Goal: Task Accomplishment & Management: Complete application form

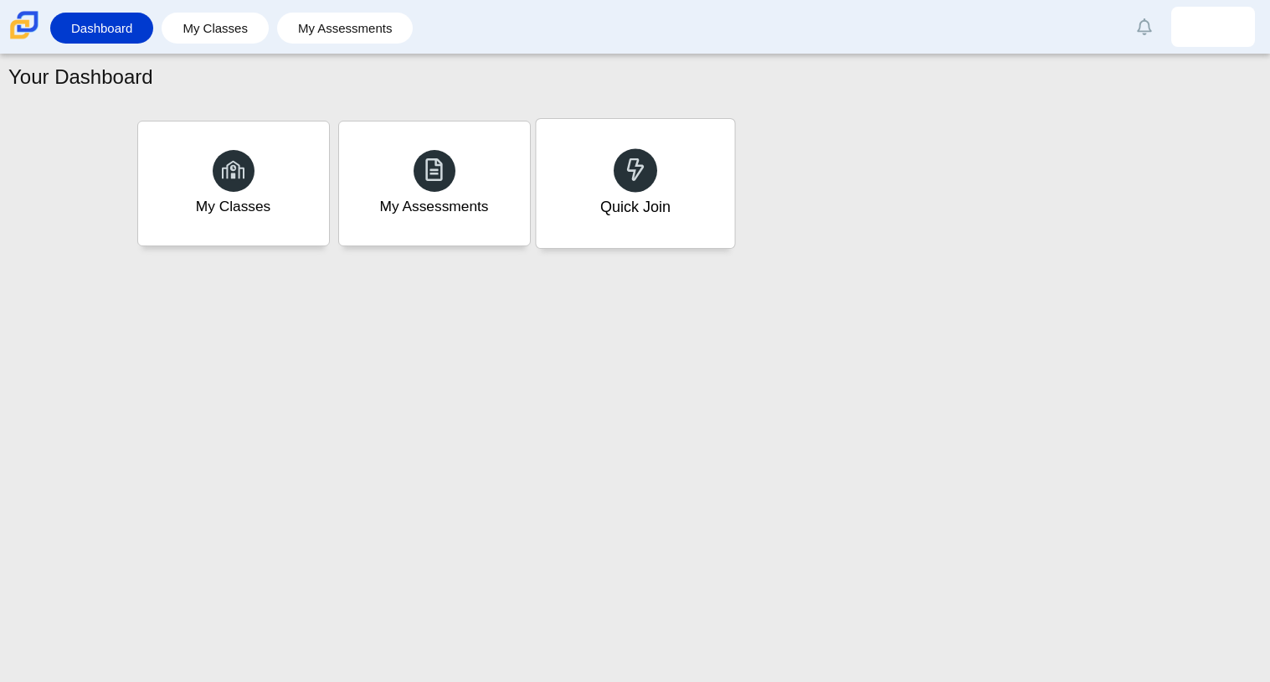
click at [669, 215] on div "Quick Join" at bounding box center [634, 207] width 70 height 22
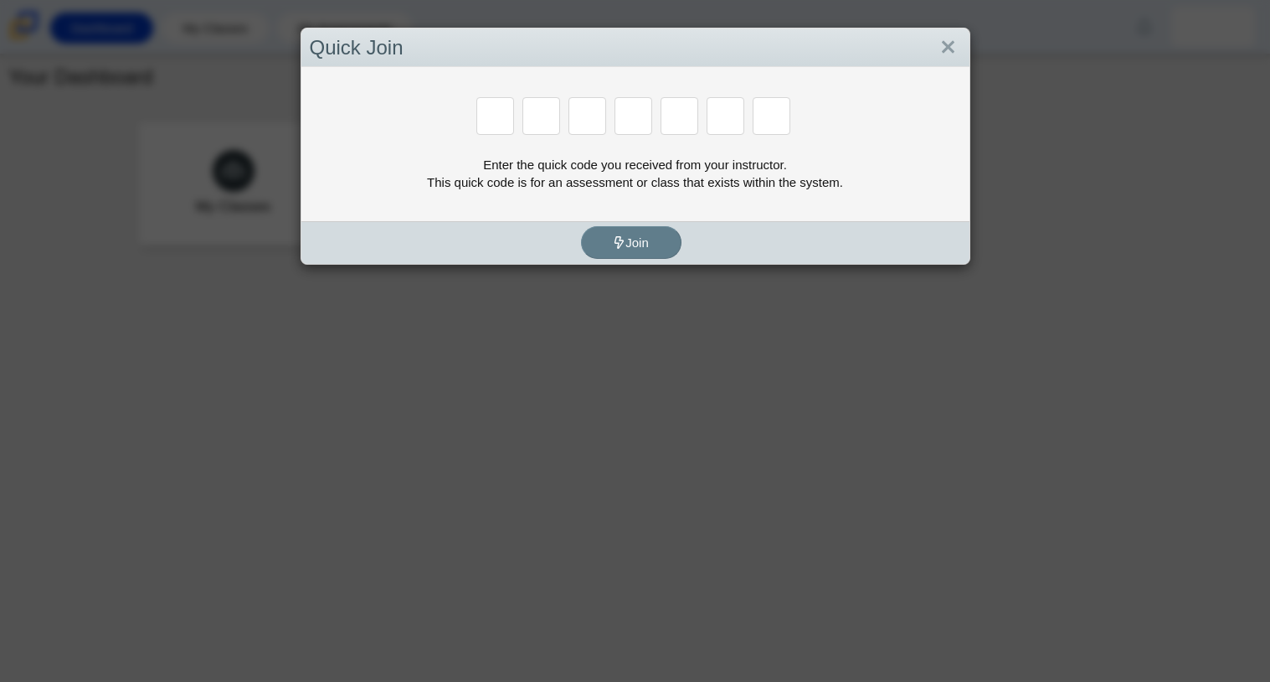
click at [669, 215] on div "Enter the quick code you received from your instructor. This quick code is for …" at bounding box center [635, 144] width 668 height 154
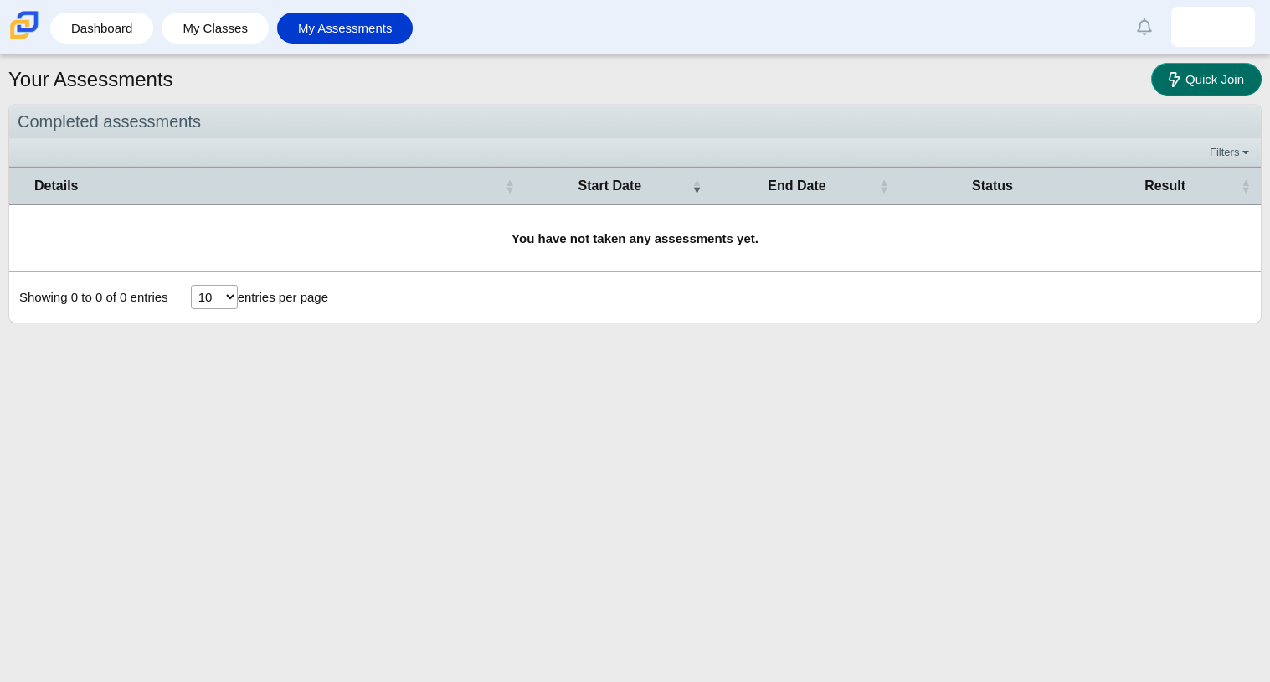
click at [1177, 75] on icon at bounding box center [1177, 79] width 17 height 18
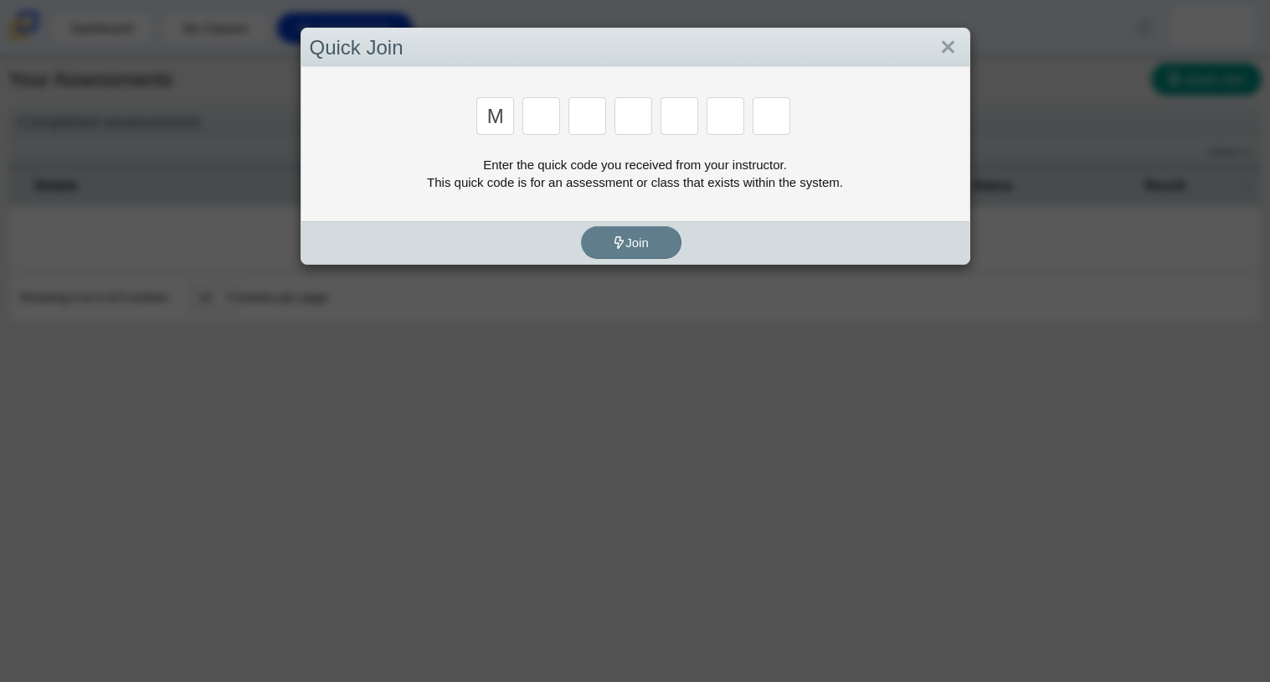
type input "m"
type input "7"
type input "e"
type input "3"
type input "e"
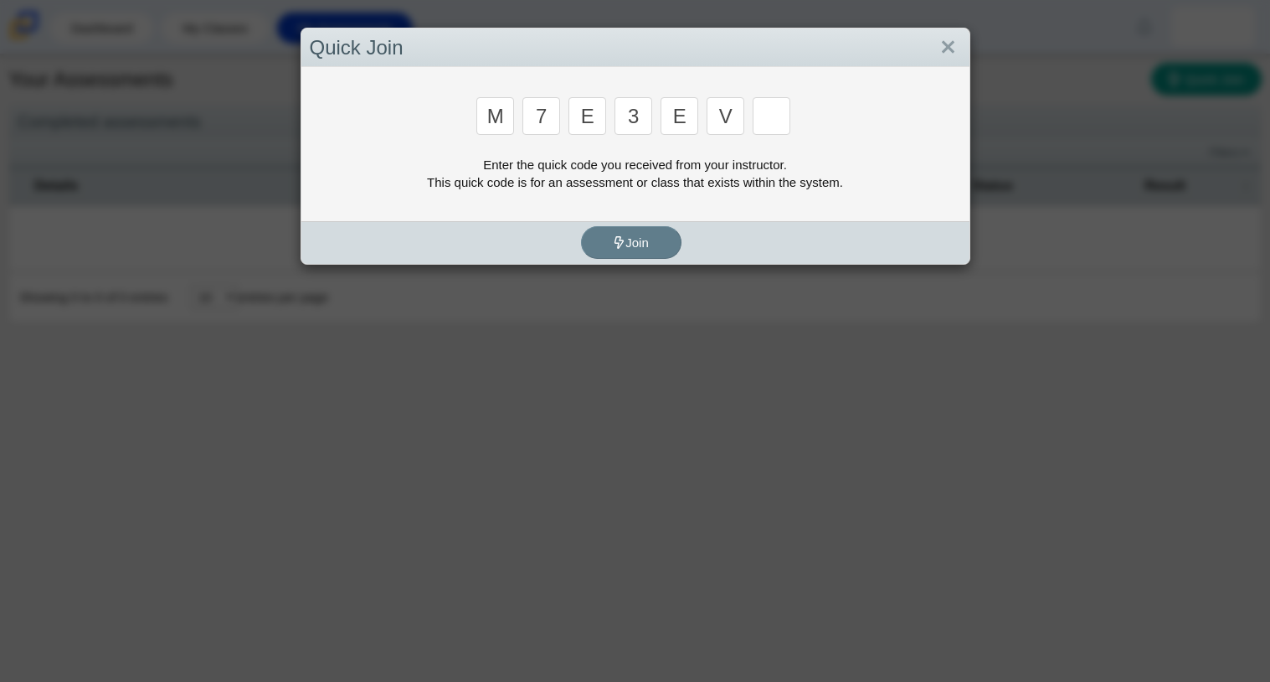
type input "v"
type input "w"
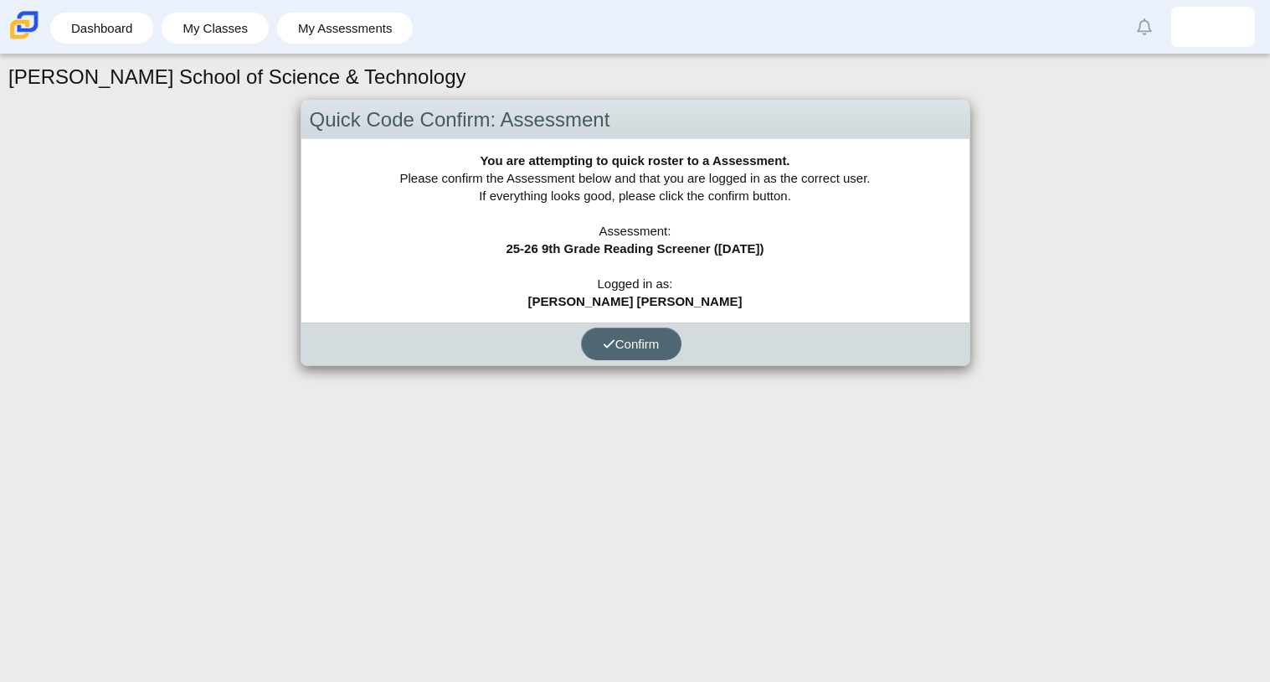
click at [606, 345] on use "submit" at bounding box center [609, 343] width 11 height 8
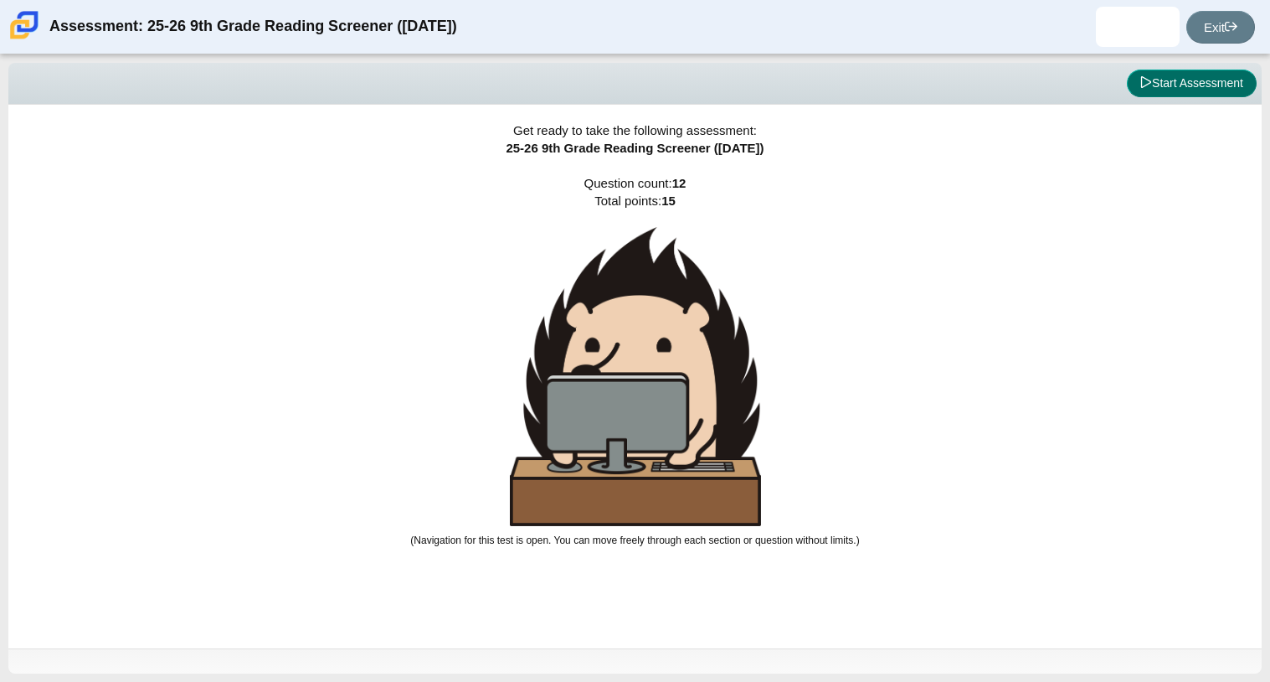
click at [1173, 84] on button "Start Assessment" at bounding box center [1192, 83] width 130 height 28
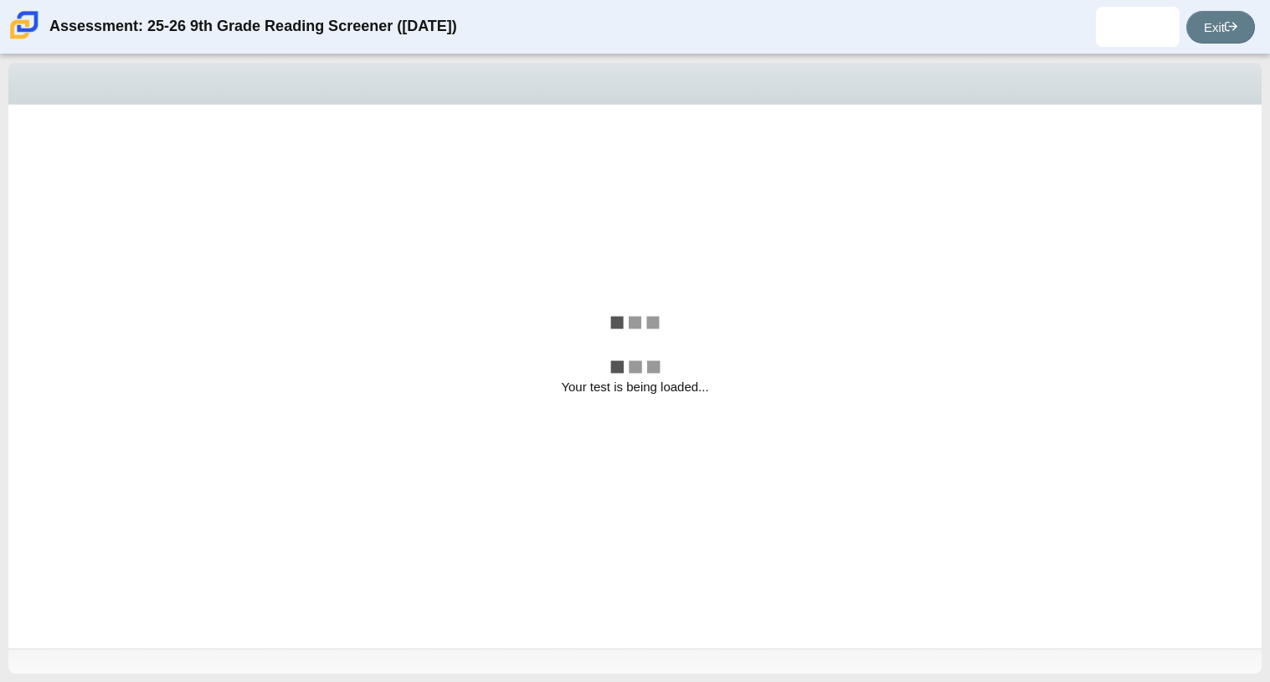
select select "ccc5b315-3c7c-471c-bf90-f22c8299c798"
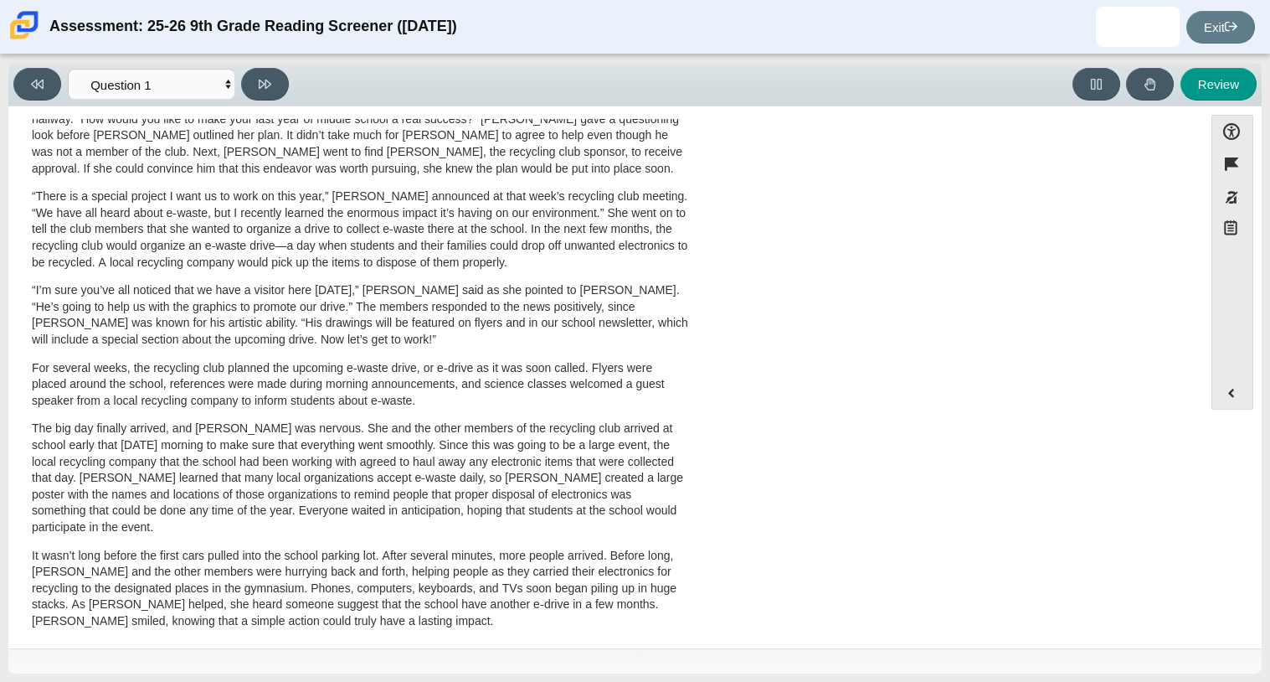
scroll to position [446, 0]
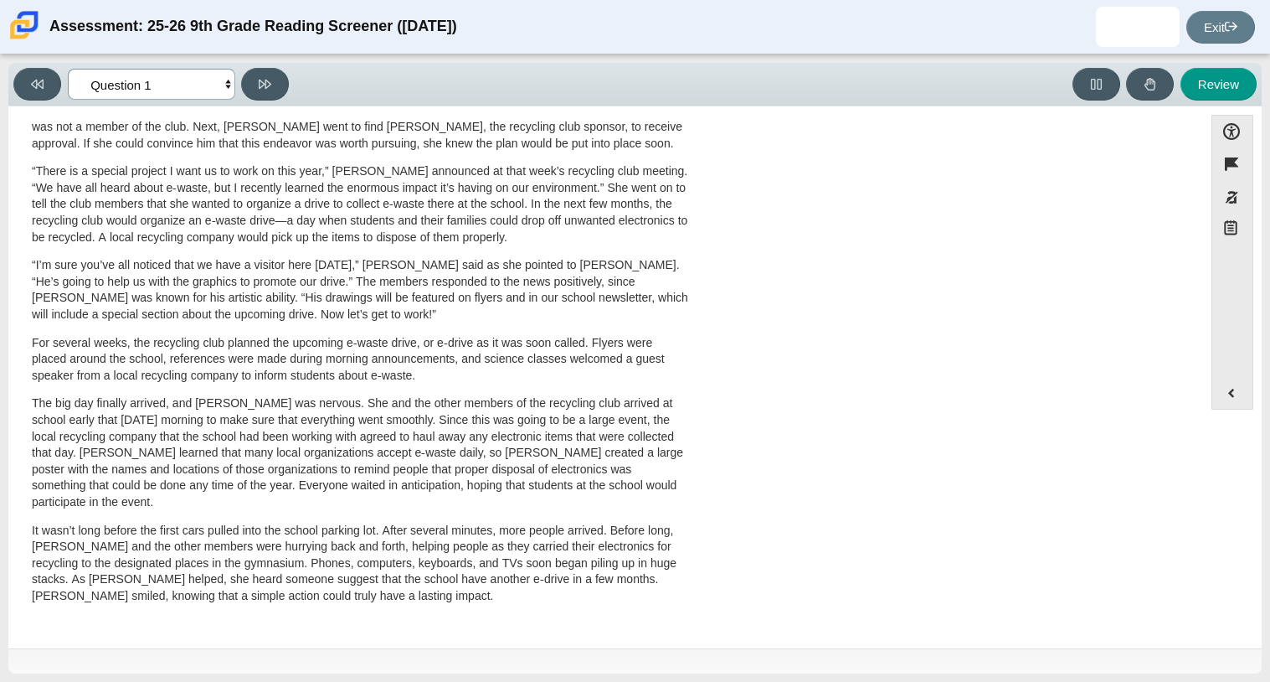
click at [194, 78] on select "Questions Question 1 Question 2 Question 3 Question 4 Question 5 Question 6 Que…" at bounding box center [151, 84] width 167 height 31
click at [68, 69] on select "Questions Question 1 Question 2 Question 3 Question 4 Question 5 Question 6 Que…" at bounding box center [151, 84] width 167 height 31
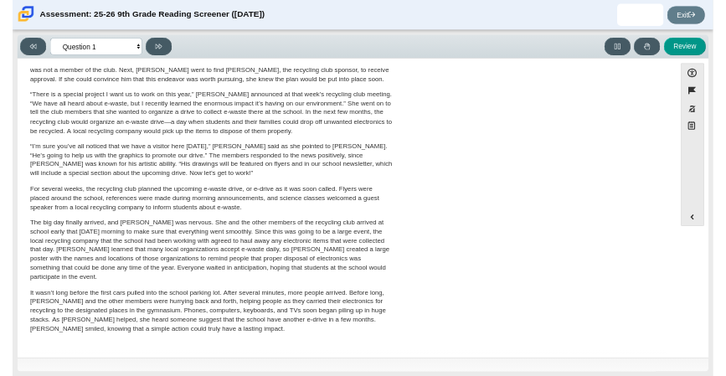
scroll to position [0, 0]
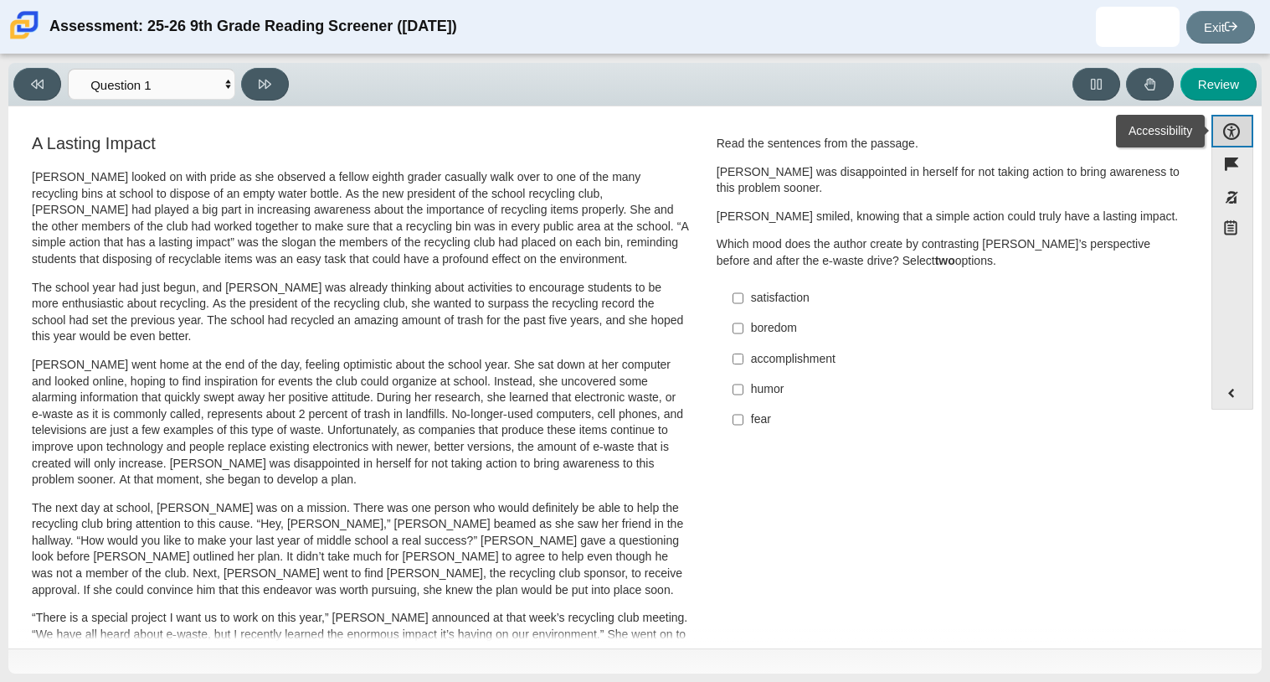
click at [1233, 134] on button "Accessibility" at bounding box center [1232, 131] width 42 height 33
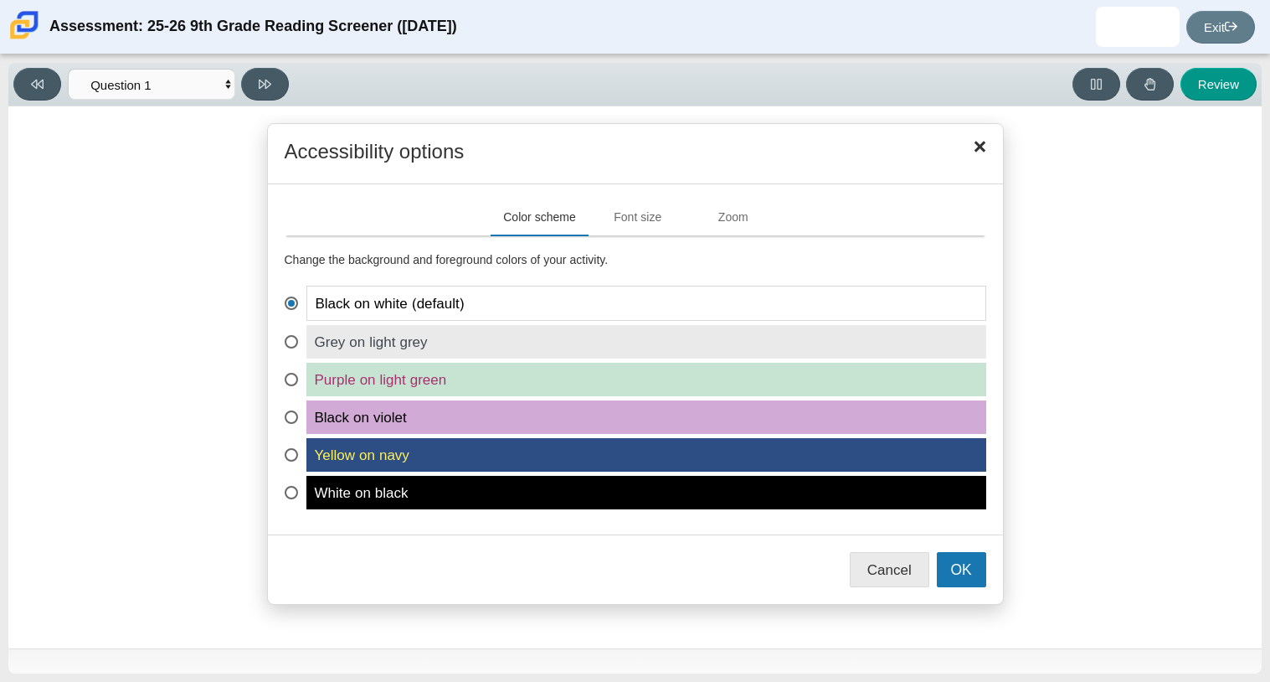
click at [562, 494] on span "White on black" at bounding box center [646, 492] width 680 height 33
click at [296, 486] on input "White on black" at bounding box center [290, 481] width 11 height 11
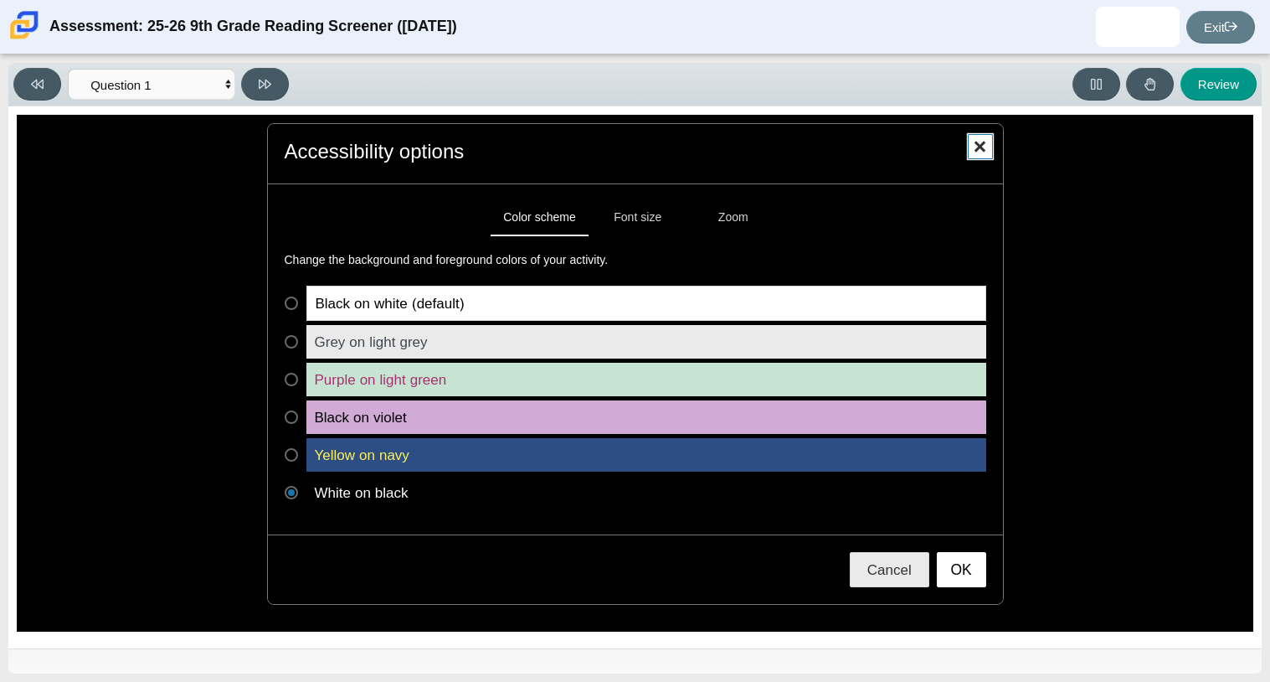
click at [973, 135] on span "Close" at bounding box center [980, 146] width 25 height 25
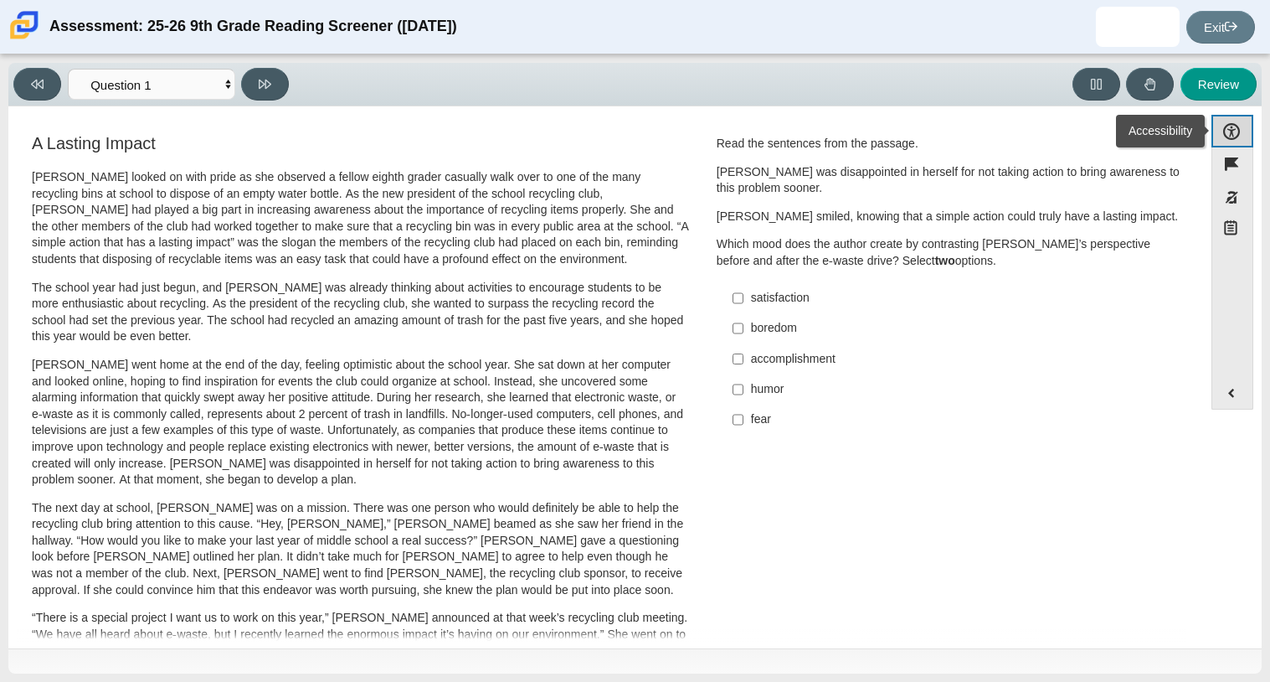
click at [1228, 133] on button "Accessibility" at bounding box center [1232, 131] width 42 height 33
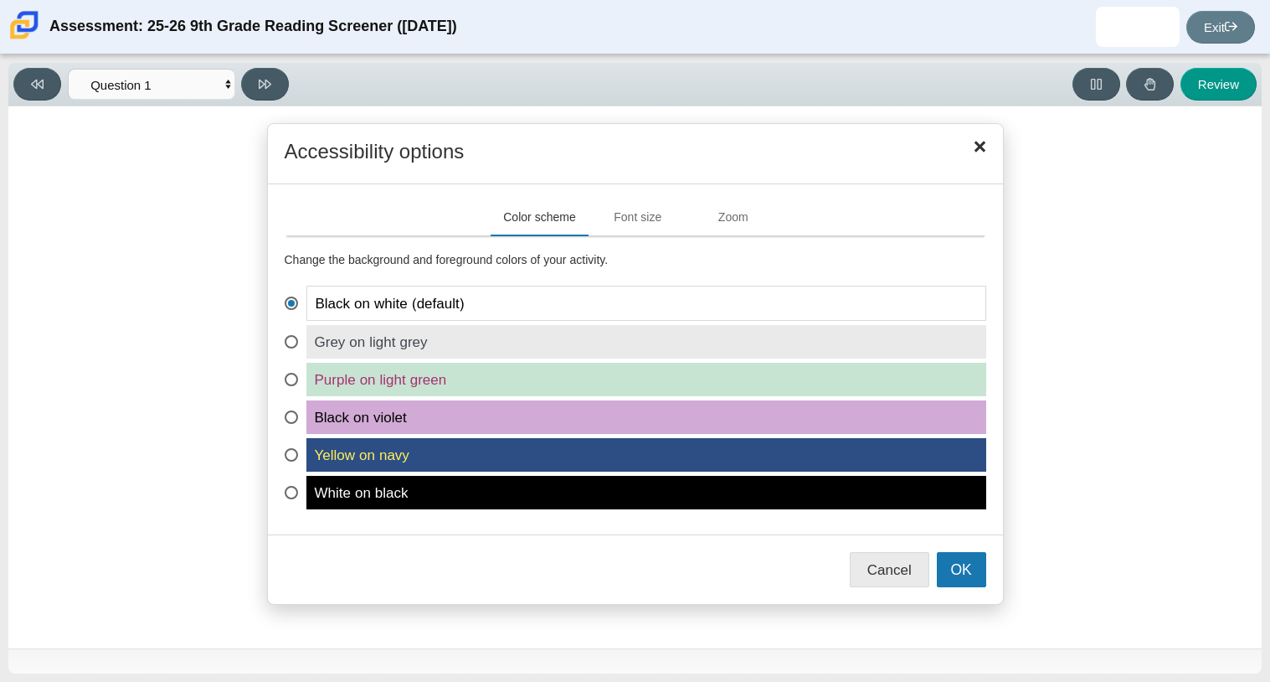
click at [347, 486] on span "White on black" at bounding box center [646, 492] width 680 height 33
click at [296, 486] on input "White on black" at bounding box center [290, 481] width 11 height 11
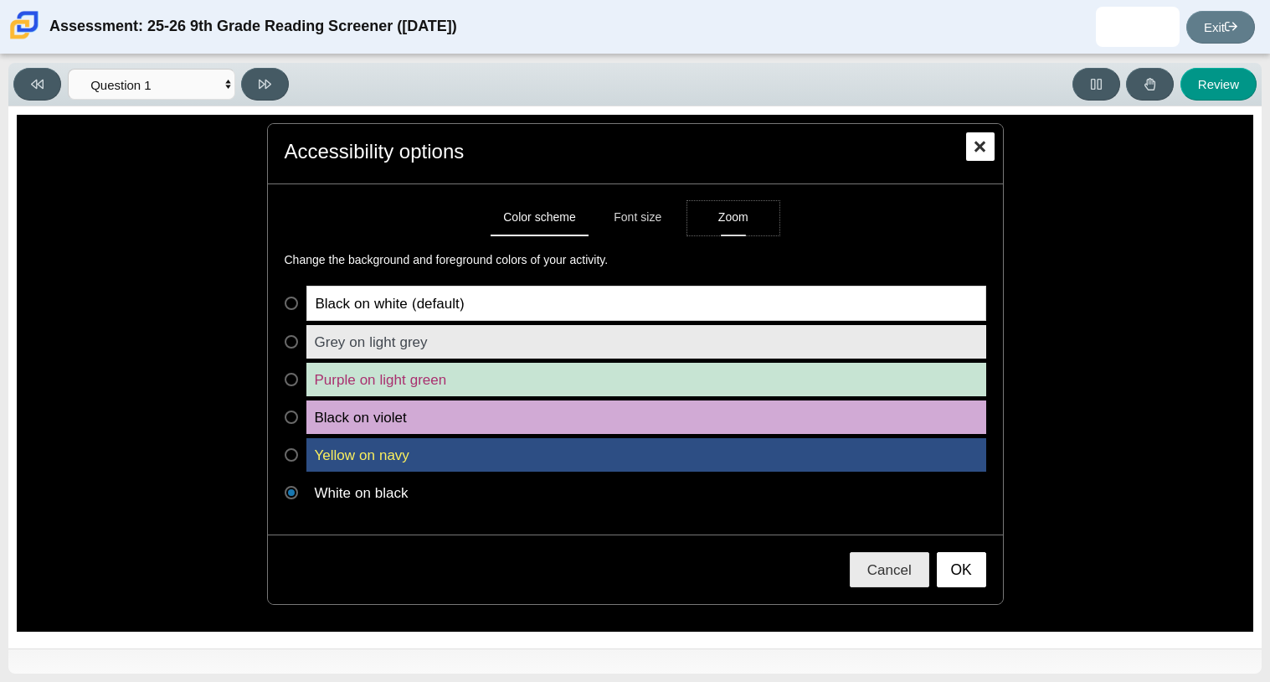
click at [715, 213] on button "Zoom" at bounding box center [733, 218] width 92 height 34
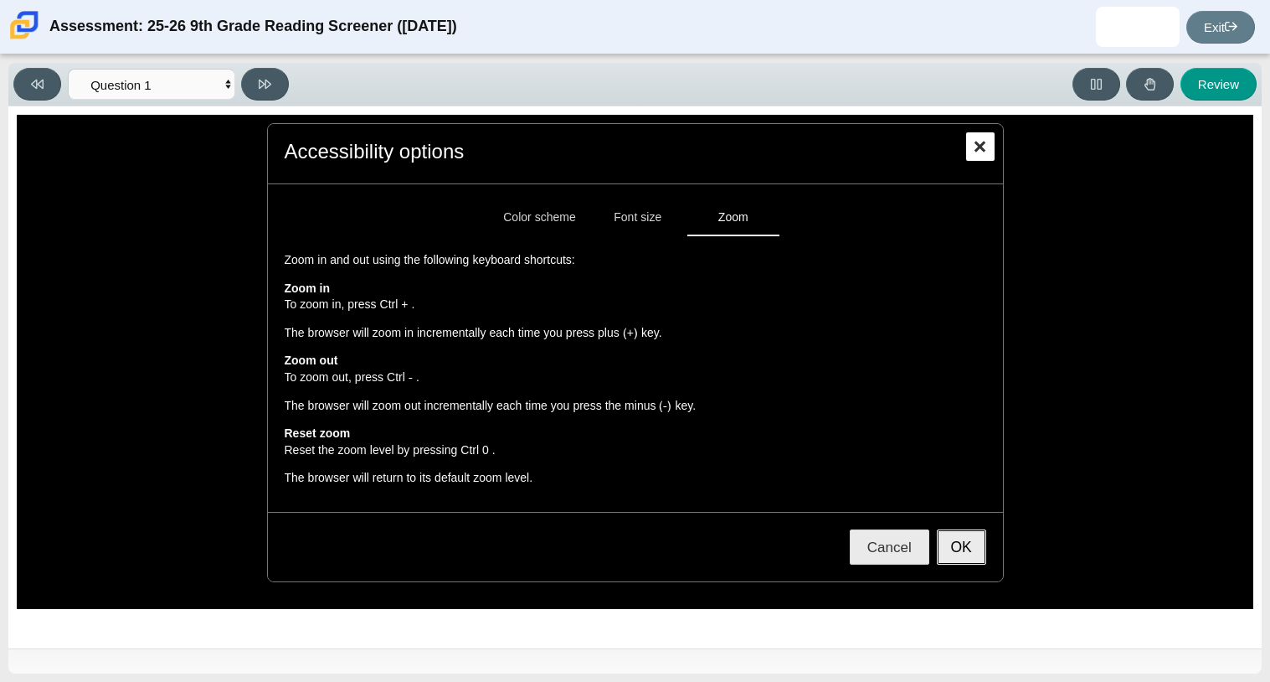
click at [960, 554] on button "OK" at bounding box center [961, 546] width 49 height 35
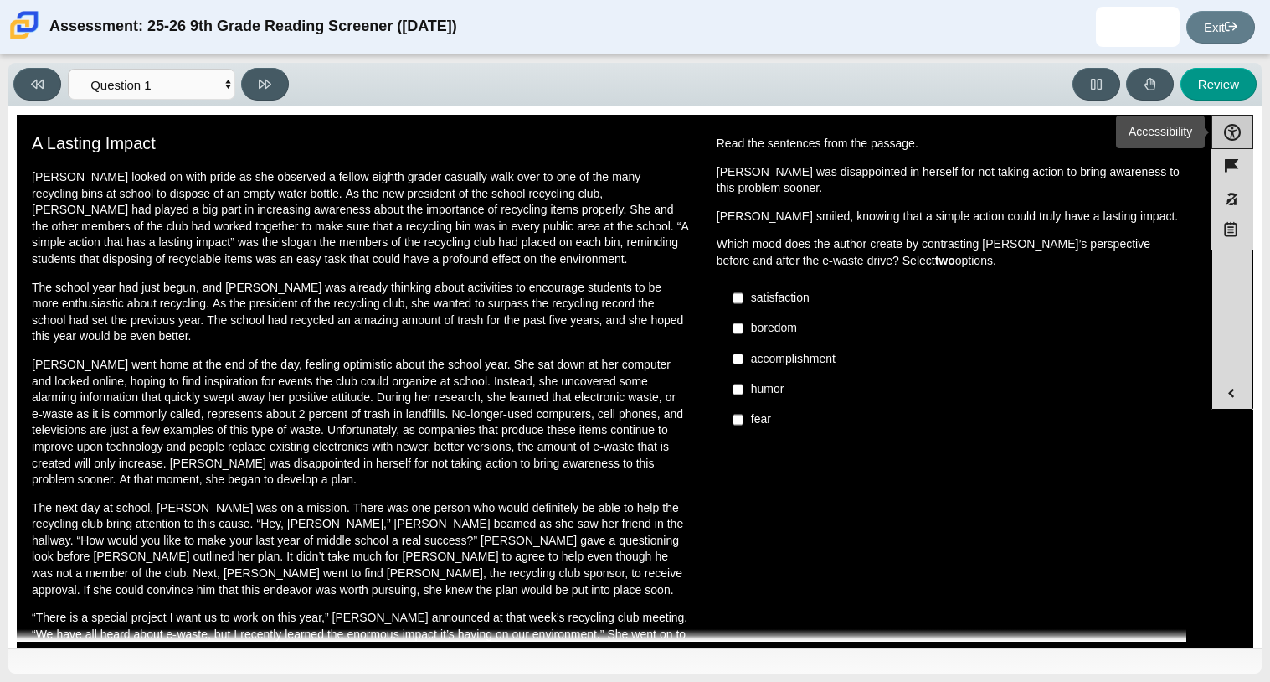
click at [1224, 118] on button "Accessibility" at bounding box center [1232, 132] width 42 height 34
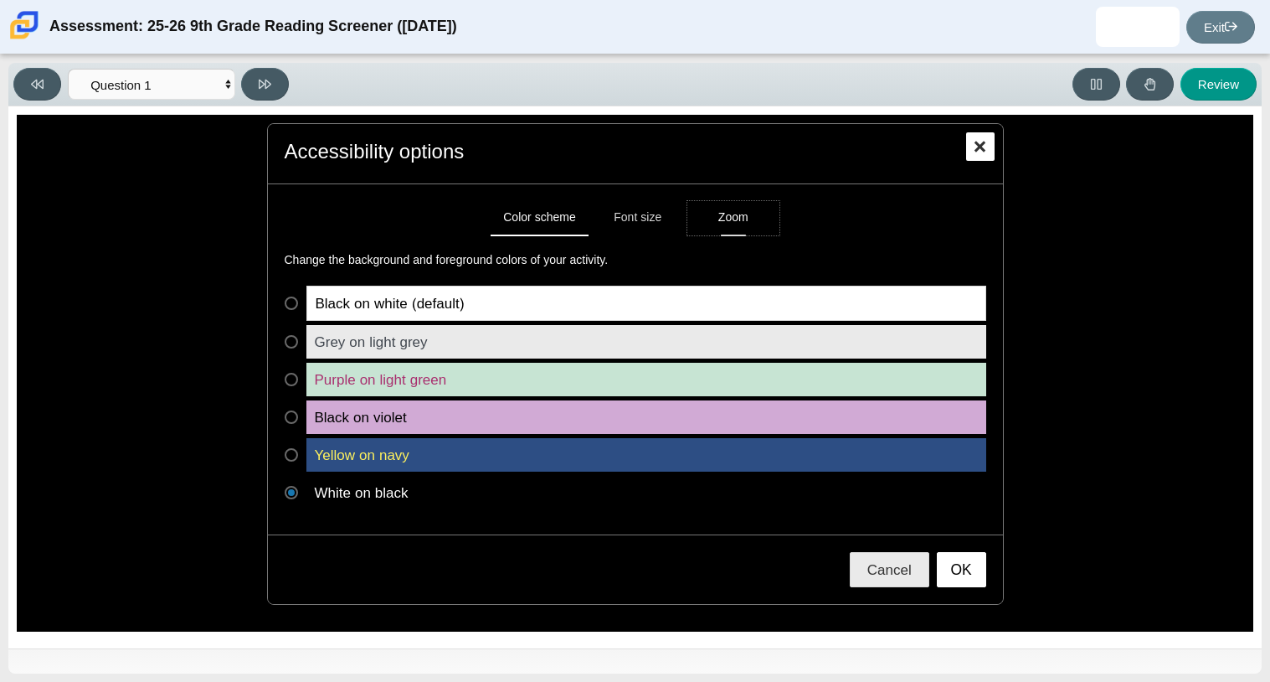
click at [721, 219] on button "Zoom" at bounding box center [733, 218] width 92 height 34
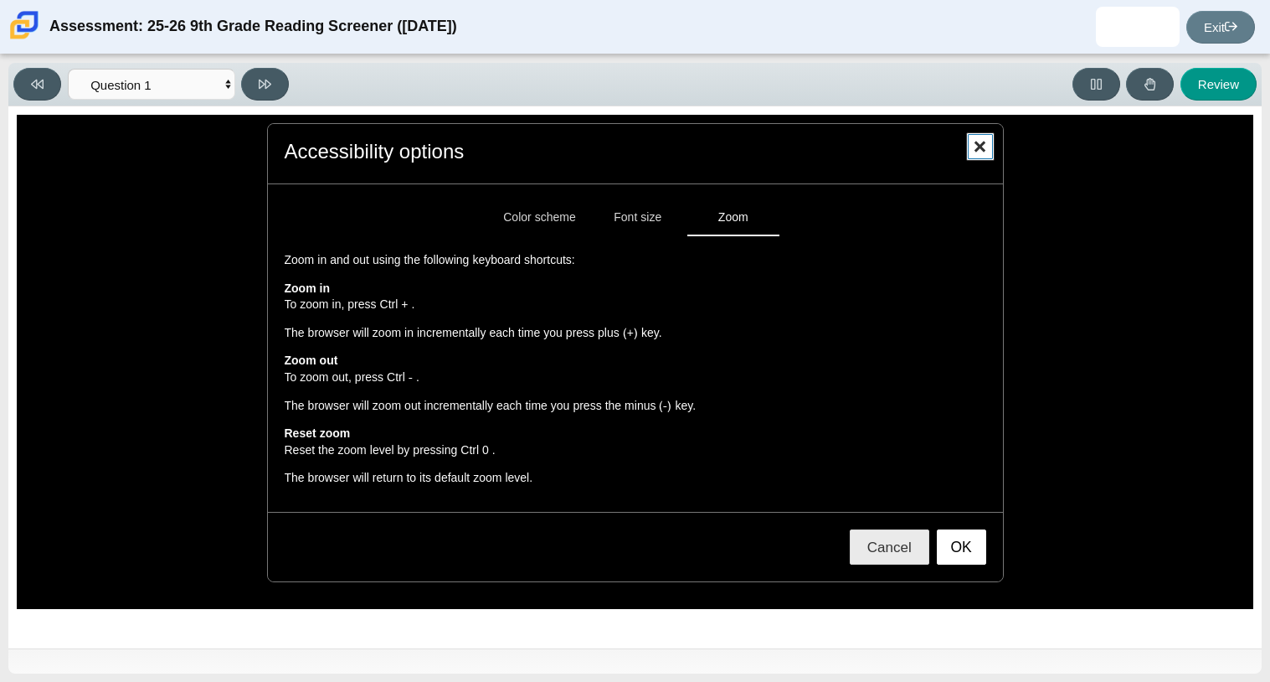
click at [985, 155] on span "Close" at bounding box center [980, 146] width 25 height 25
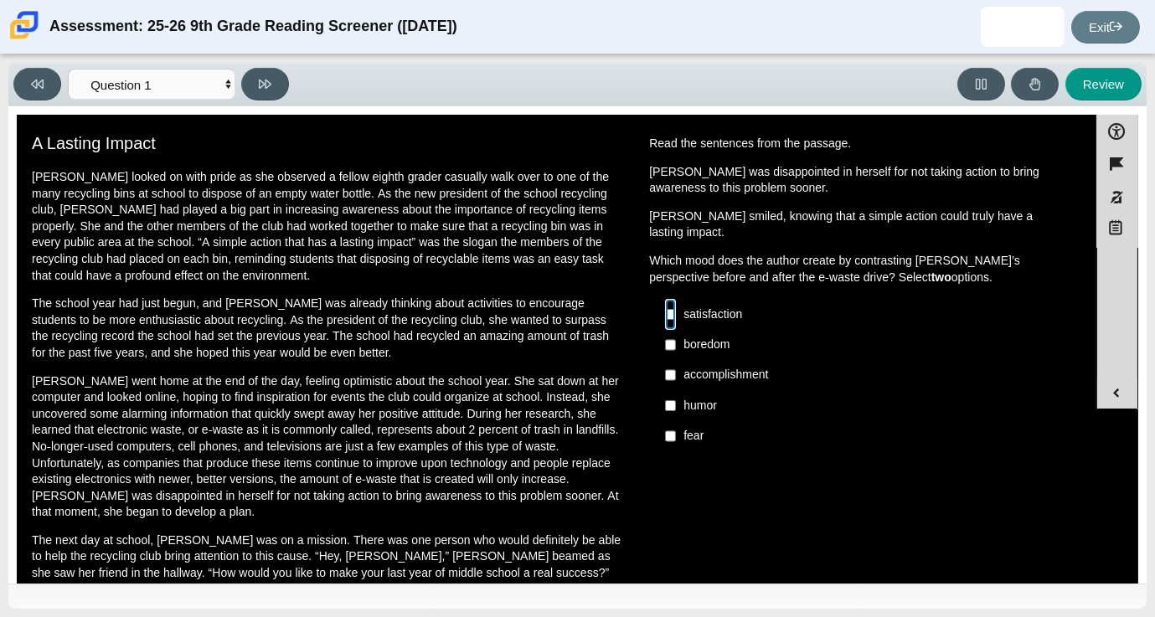
click at [669, 299] on input "satisfaction satisfaction" at bounding box center [670, 314] width 11 height 30
checkbox input "true"
click at [683, 428] on div "fear" at bounding box center [870, 436] width 374 height 17
click at [676, 421] on input "fear fear" at bounding box center [670, 436] width 11 height 30
checkbox input "true"
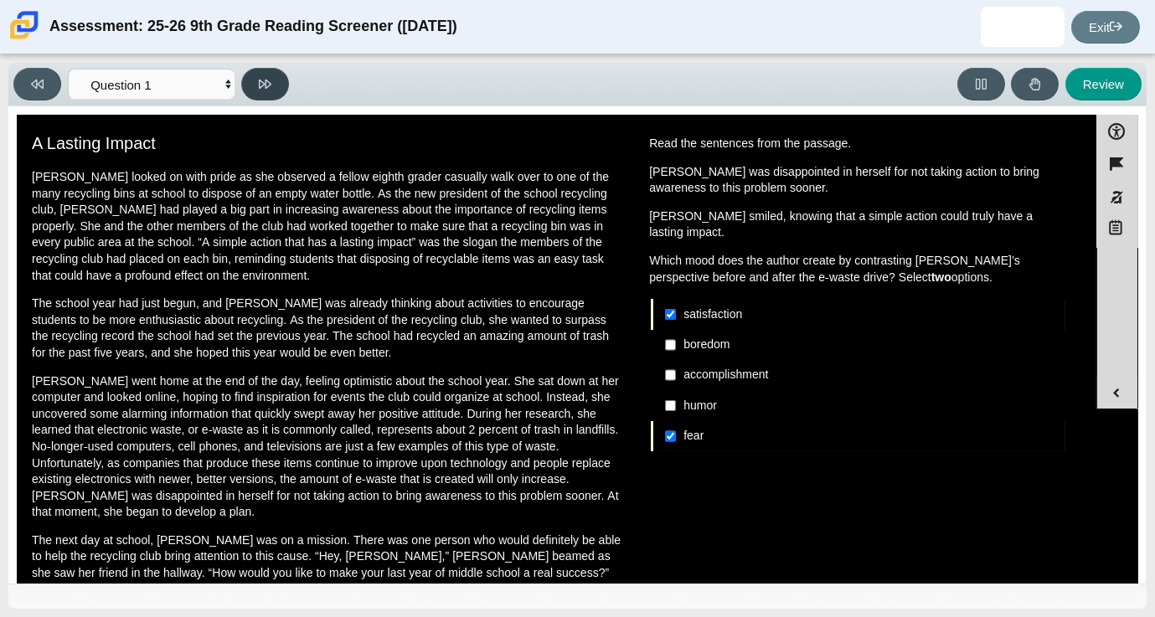
click at [255, 78] on button at bounding box center [265, 84] width 48 height 33
select select "0ff64528-ffd7-428d-b192-babfaadd44e8"
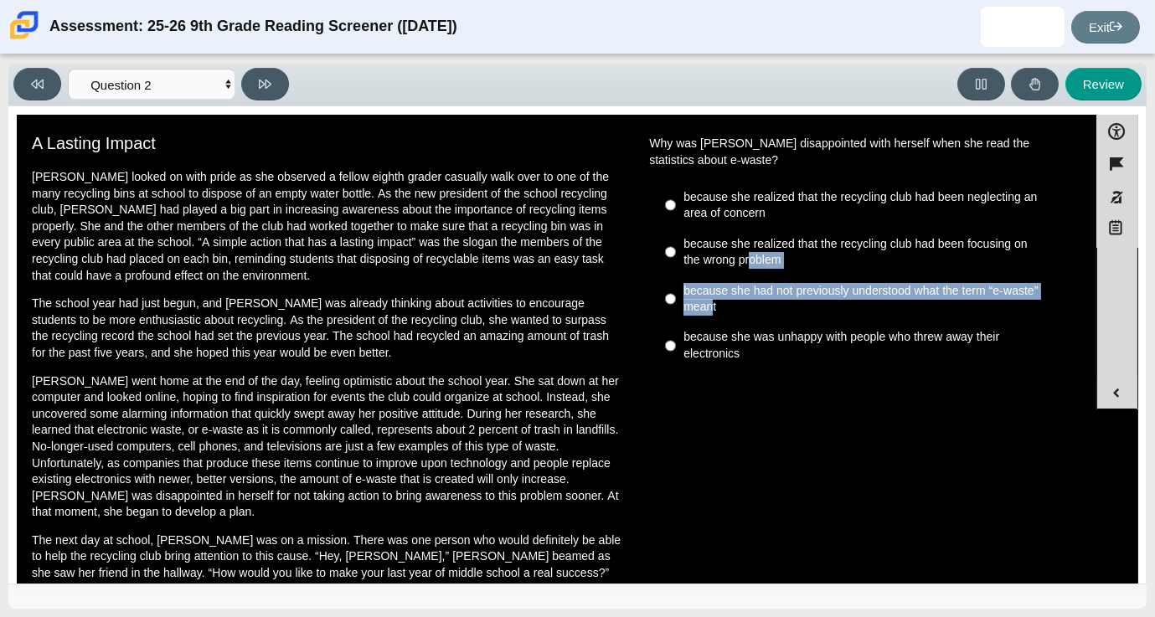
drag, startPoint x: 744, startPoint y: 259, endPoint x: 706, endPoint y: 316, distance: 69.4
click at [706, 316] on ul "because she realized that the recycling club had been neglecting an area of con…" at bounding box center [858, 275] width 416 height 189
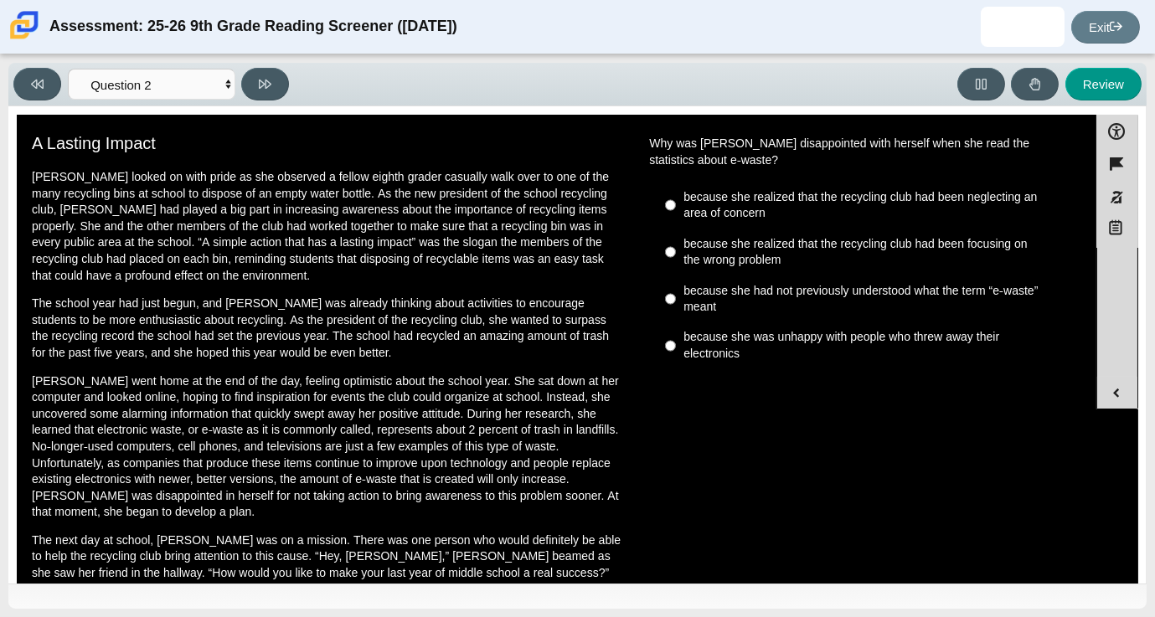
click at [686, 297] on div "because she had not previously understood what the term “e-waste” meant" at bounding box center [870, 299] width 374 height 33
click at [676, 297] on input "because she had not previously understood what the term “e-waste” meant because…" at bounding box center [670, 298] width 11 height 47
radio input "true"
click at [665, 348] on input "because she was unhappy with people who threw away their electronics because sh…" at bounding box center [670, 345] width 11 height 47
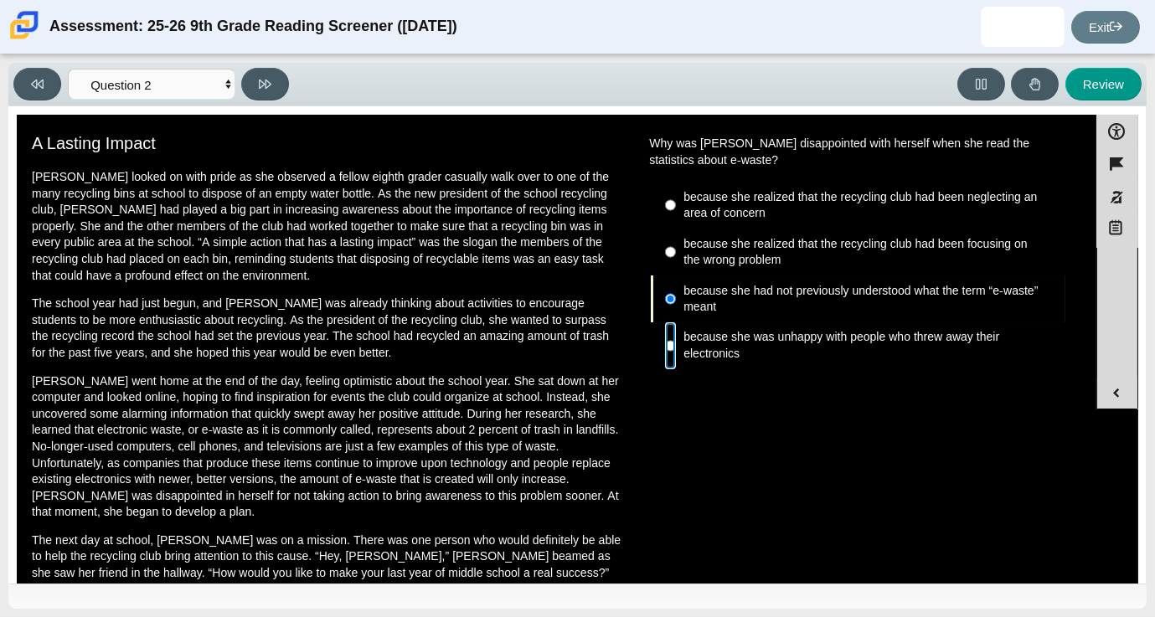
radio input "true"
click at [262, 89] on icon at bounding box center [265, 84] width 13 height 13
select select "7ce3d843-6974-4858-901c-1ff39630e843"
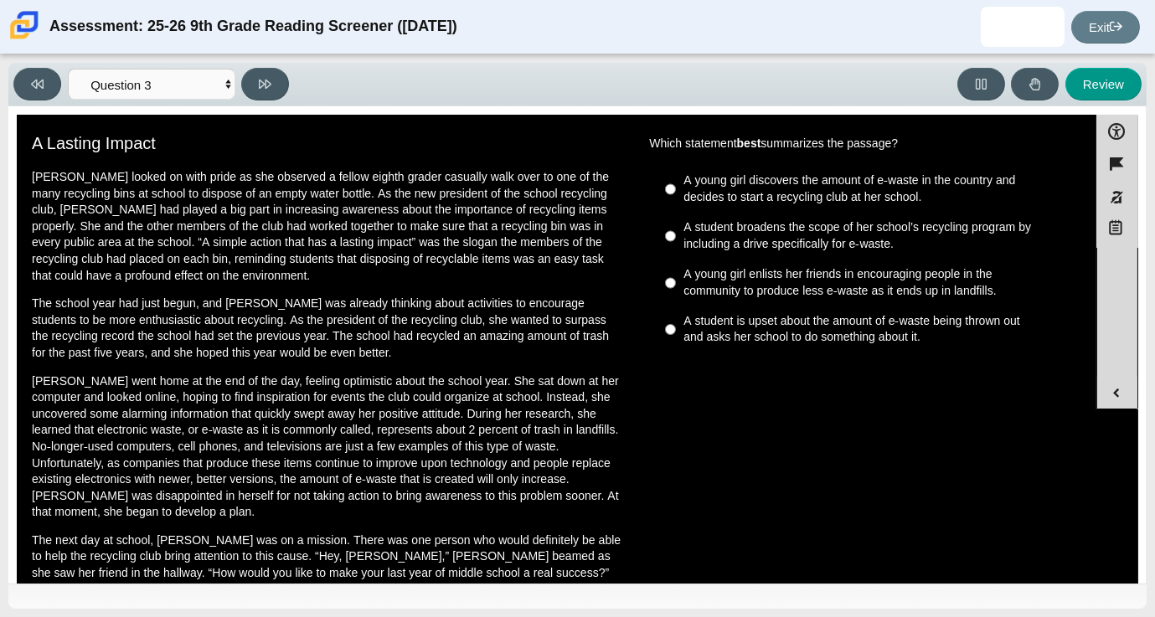
click at [754, 239] on div "A student broadens the scope of her school’s recycling program by including a d…" at bounding box center [870, 235] width 374 height 33
click at [676, 239] on input "A student broadens the scope of her school’s recycling program by including a d…" at bounding box center [670, 236] width 11 height 47
radio input "true"
click at [754, 239] on div "A student broadens the scope of her school’s recycling program by including a d…" at bounding box center [870, 235] width 374 height 33
click at [676, 239] on input "A student broadens the scope of her school’s recycling program by including a d…" at bounding box center [670, 236] width 11 height 47
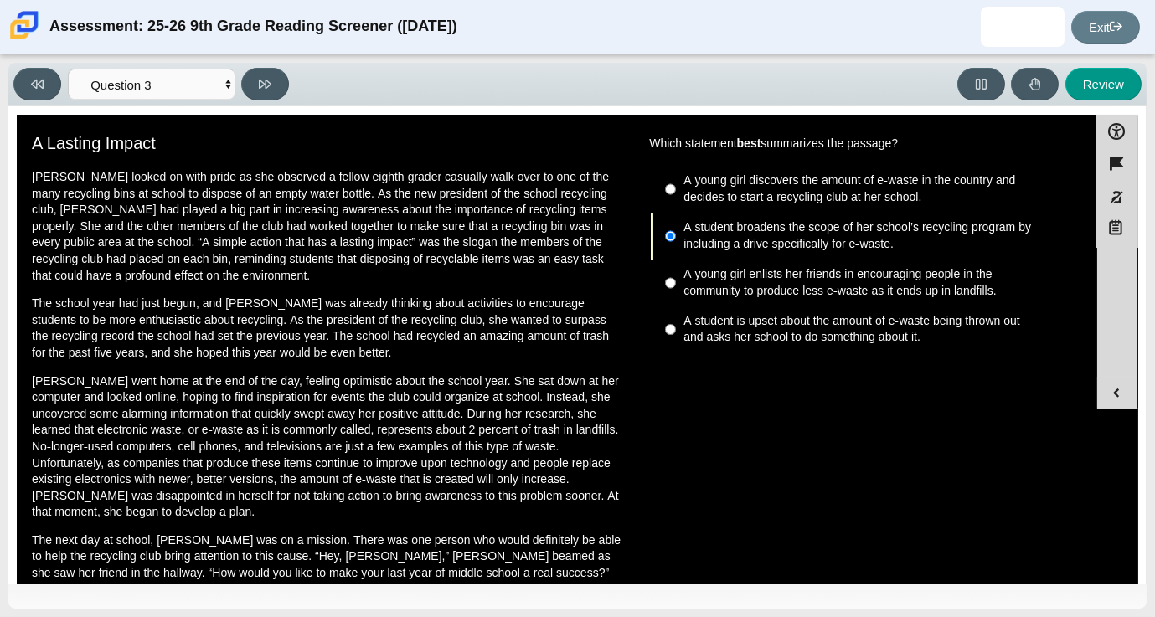
click at [752, 329] on div "A student is upset about the amount of e-waste being thrown out and asks her sc…" at bounding box center [870, 329] width 374 height 33
click at [676, 329] on input "A student is upset about the amount of e-waste being thrown out and asks her sc…" at bounding box center [670, 329] width 11 height 47
radio input "true"
click at [735, 281] on div "A young girl enlists her friends in encouraging people in the community to prod…" at bounding box center [870, 282] width 374 height 33
click at [676, 281] on input "A young girl enlists her friends in encouraging people in the community to prod…" at bounding box center [670, 283] width 11 height 47
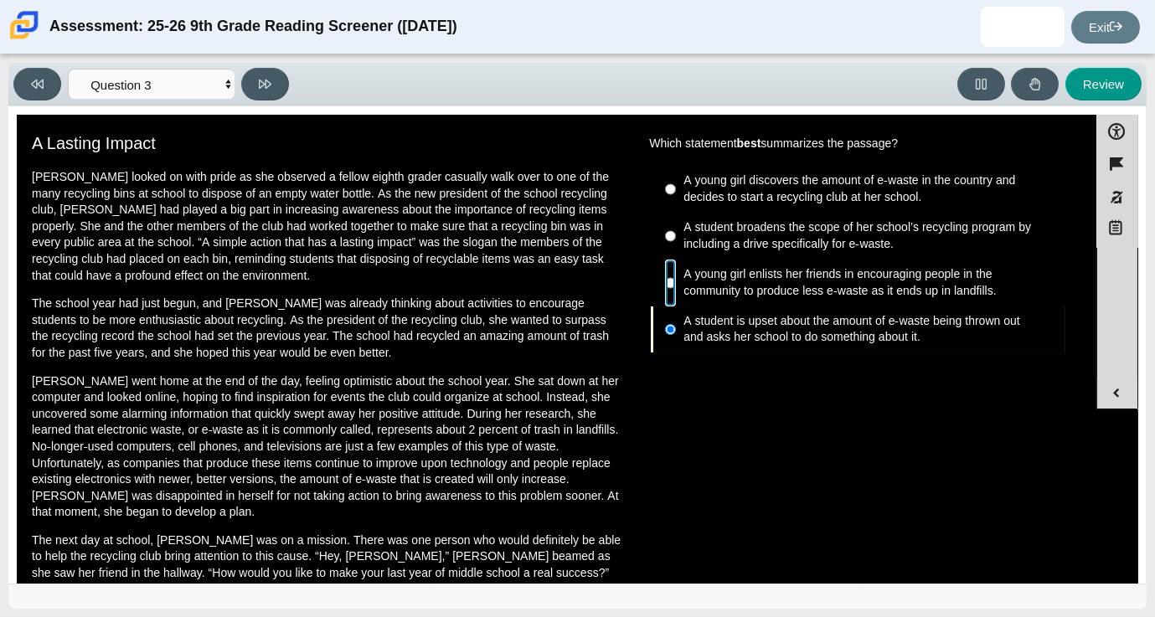
radio input "true"
click at [269, 80] on icon at bounding box center [265, 84] width 13 height 13
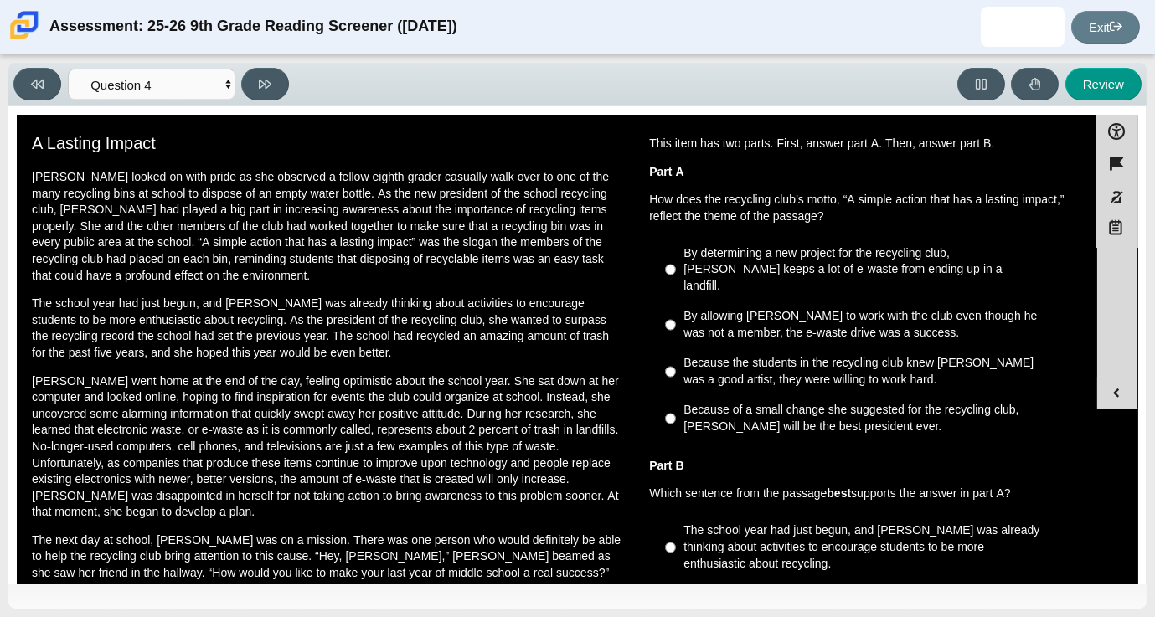
click at [598, 229] on p "Scarlett looked on with pride as she observed a fellow eighth grader casually w…" at bounding box center [326, 226] width 589 height 115
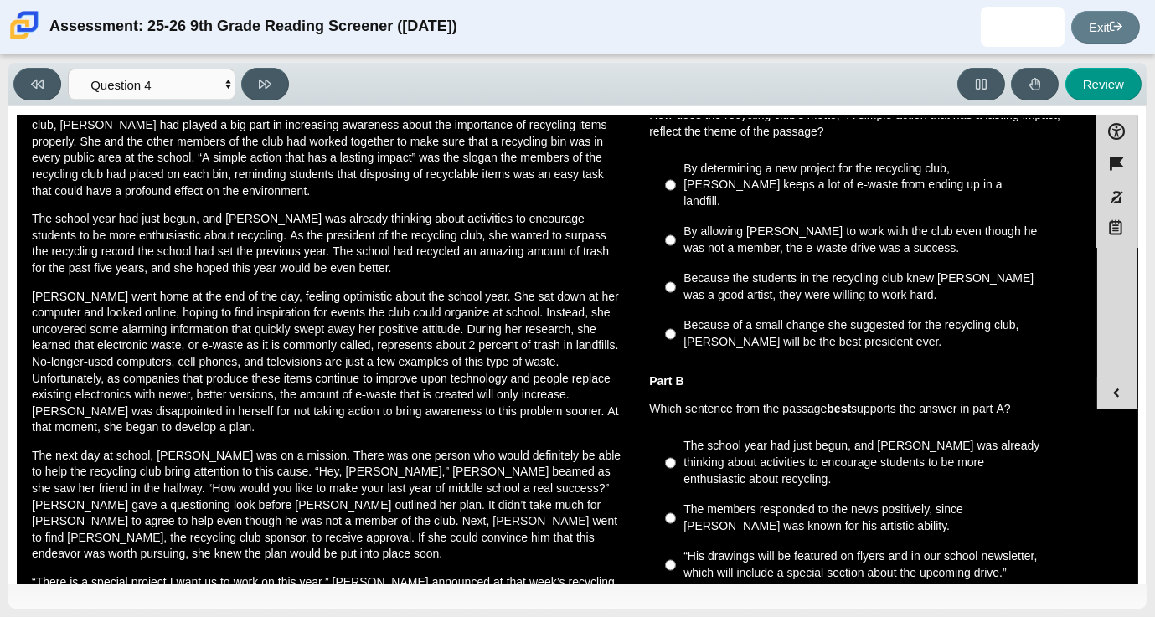
scroll to position [84, 0]
click at [33, 78] on icon at bounding box center [37, 84] width 13 height 13
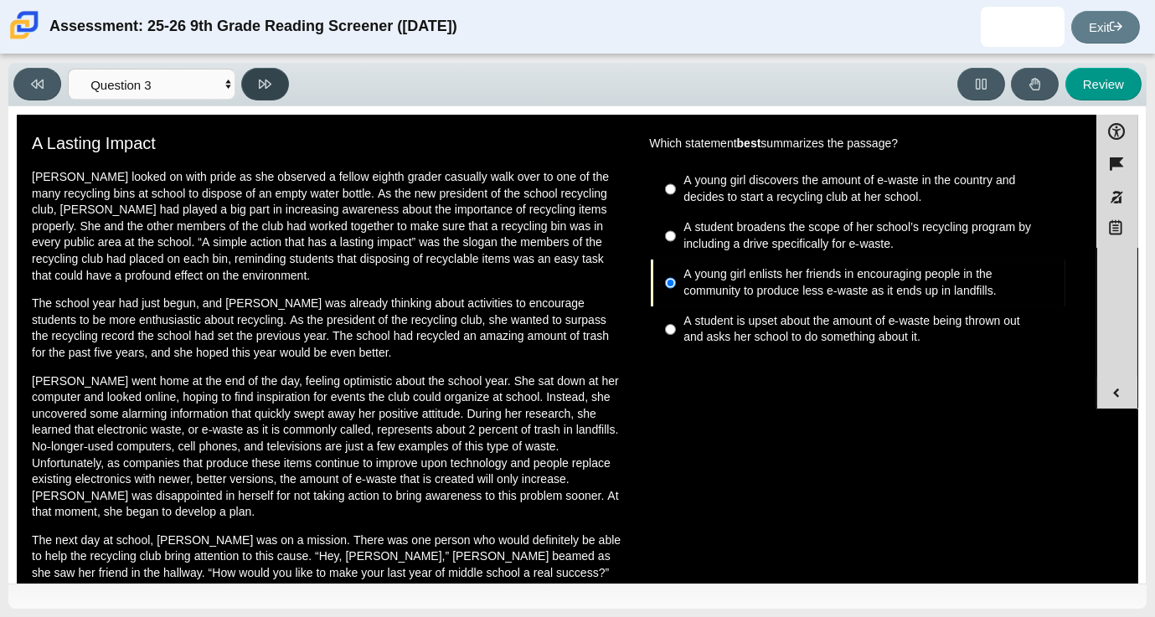
click at [248, 80] on button at bounding box center [265, 84] width 48 height 33
select select "ca9ea0f1-49c5-4bd1-83b0-472c18652b42"
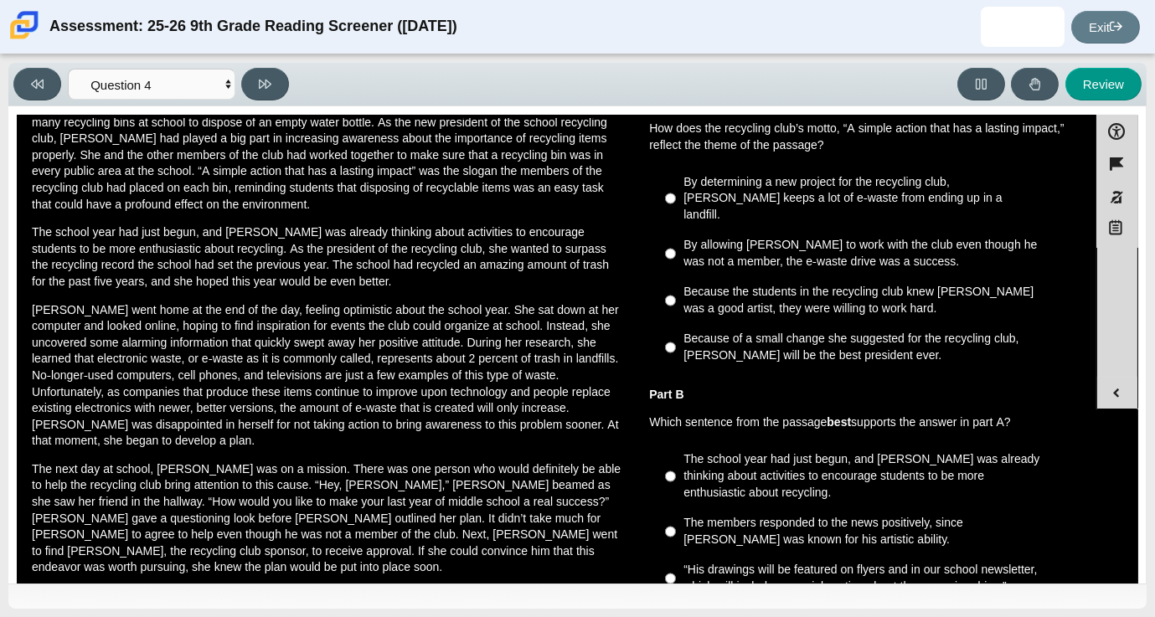
scroll to position [69, 0]
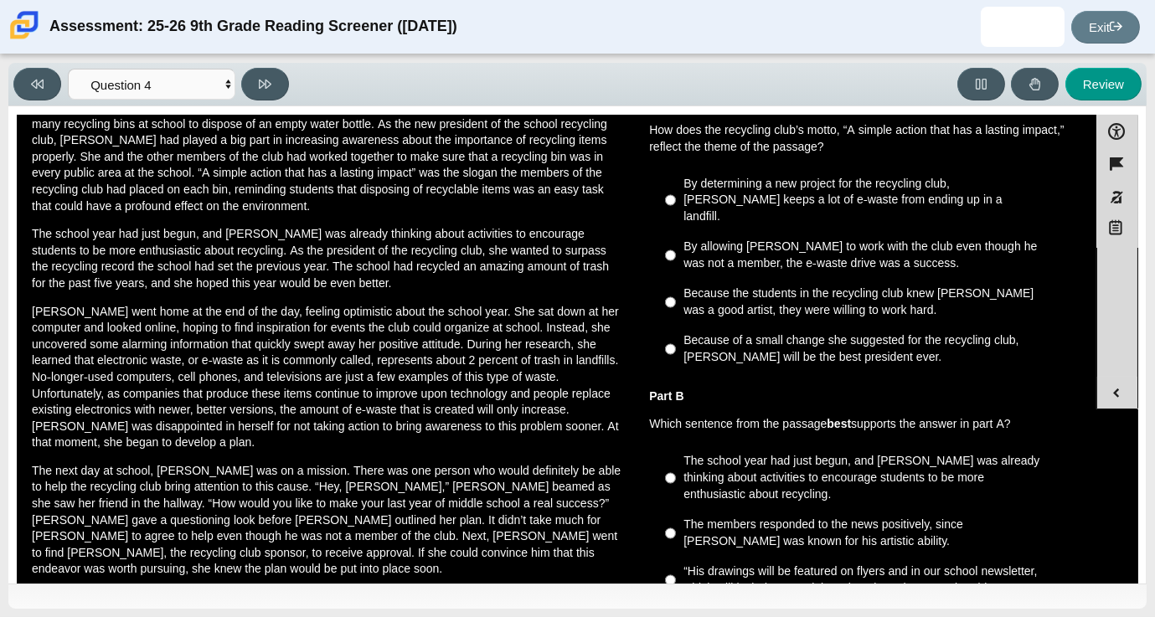
click at [779, 202] on div "By determining a new project for the recycling club, Scarlett keeps a lot of e-…" at bounding box center [870, 200] width 374 height 49
click at [676, 202] on input "By determining a new project for the recycling club, Scarlett keeps a lot of e-…" at bounding box center [670, 200] width 11 height 64
radio input "true"
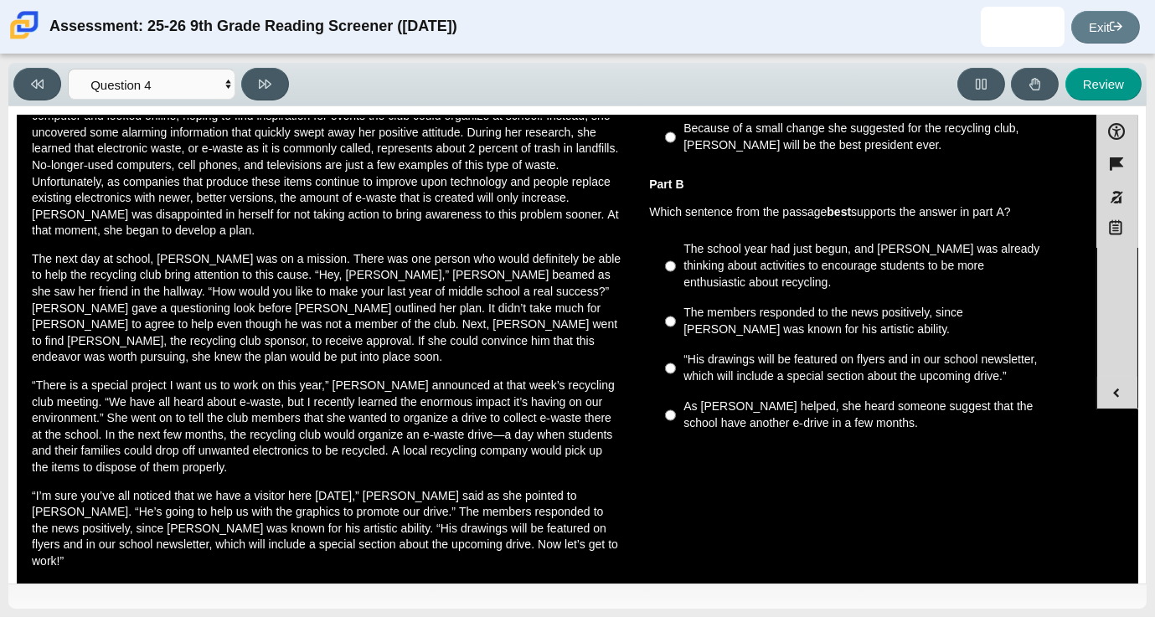
scroll to position [282, 0]
click at [759, 398] on div "As Scarlett helped, she heard someone suggest that the school have another e-dr…" at bounding box center [870, 414] width 374 height 33
click at [676, 392] on input "As Scarlett helped, she heard someone suggest that the school have another e-dr…" at bounding box center [670, 414] width 11 height 47
radio input "true"
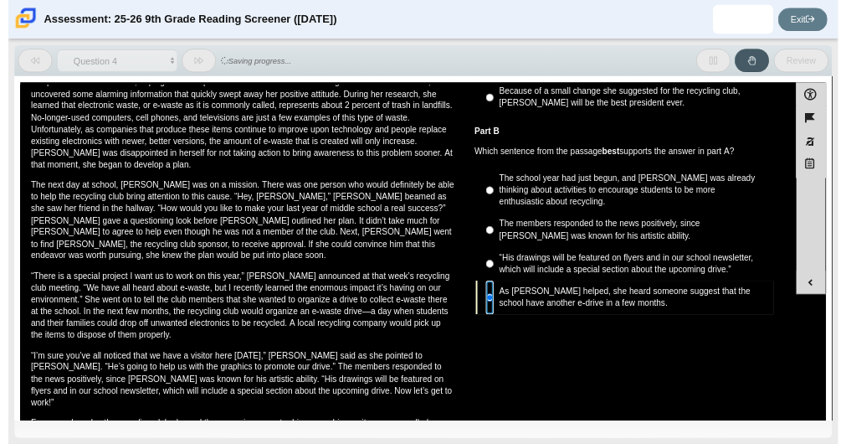
scroll to position [0, 0]
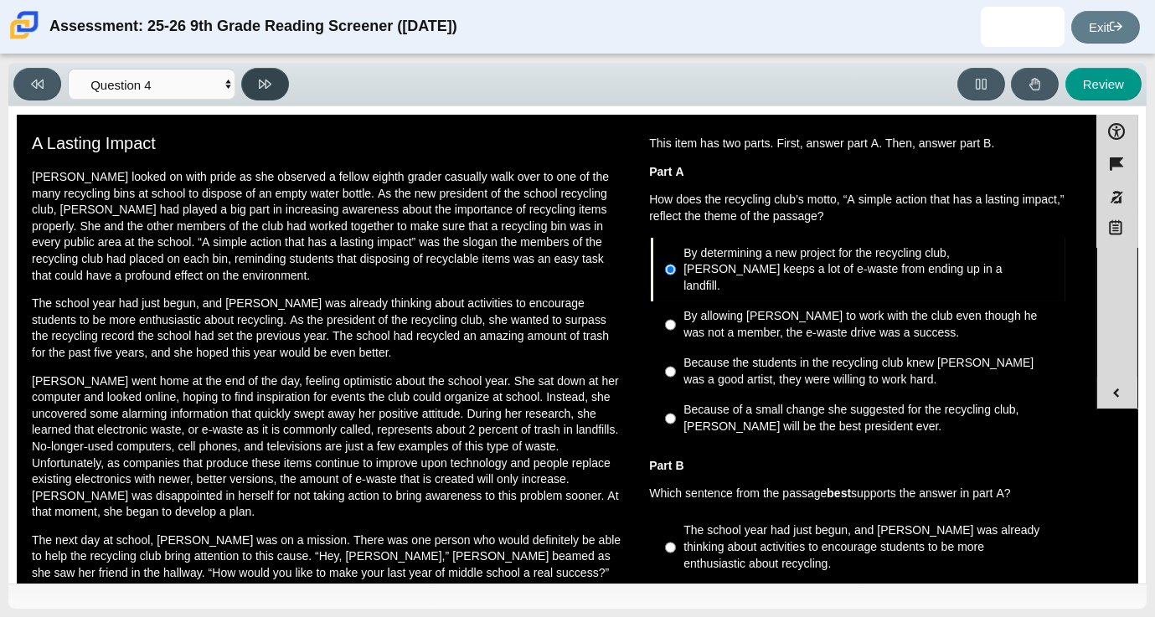
click at [270, 84] on icon at bounding box center [265, 84] width 13 height 9
select select "e41f1a79-e29f-4095-8030-a53364015bed"
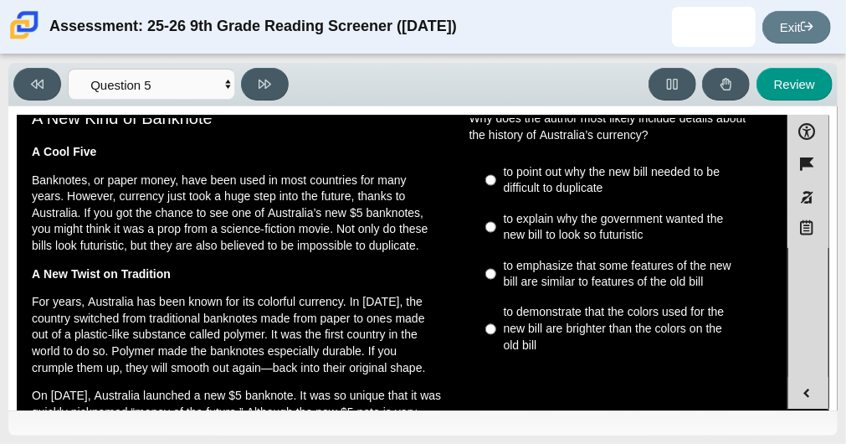
scroll to position [26, 0]
click at [153, 229] on p "Banknotes, or paper money, have been used in most countries for many years. How…" at bounding box center [237, 213] width 410 height 82
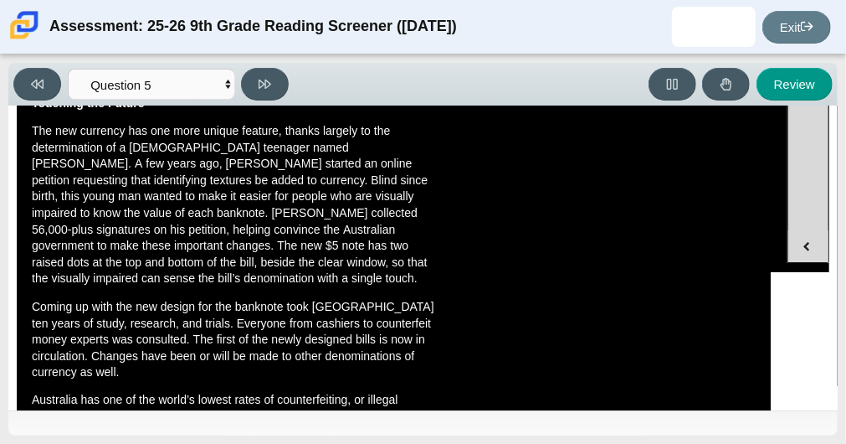
scroll to position [229, 0]
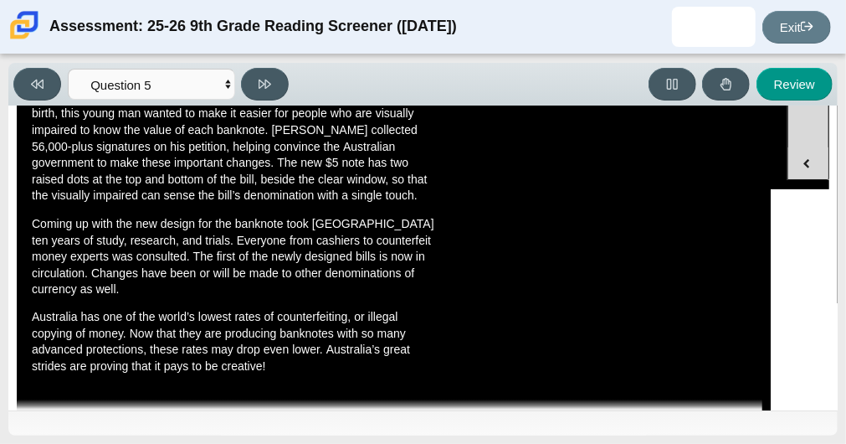
click at [276, 201] on p "The new currency has one more unique feature, thanks largely to the determinati…" at bounding box center [237, 122] width 410 height 164
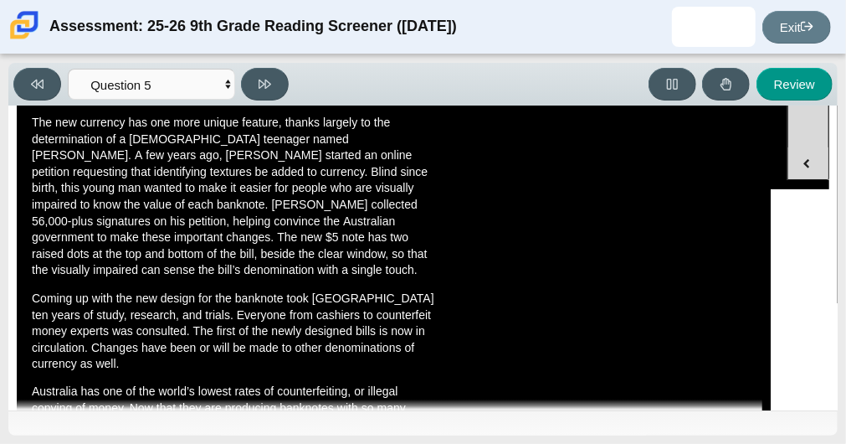
scroll to position [774, 0]
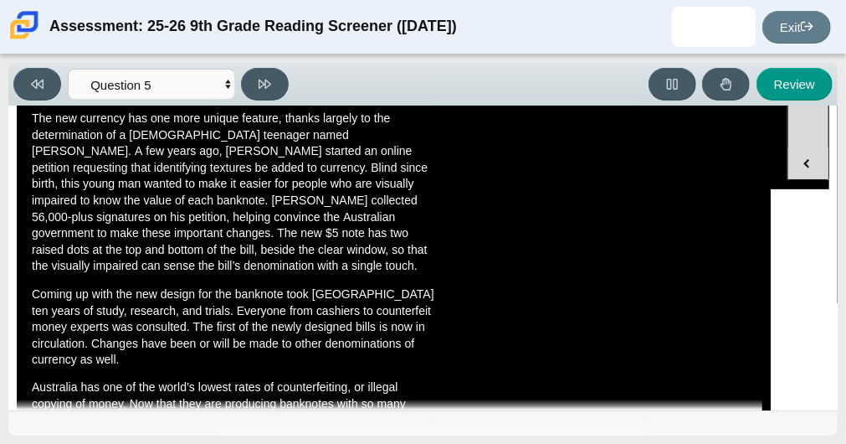
click at [276, 201] on p "The new currency has one more unique feature, thanks largely to the determinati…" at bounding box center [237, 193] width 410 height 164
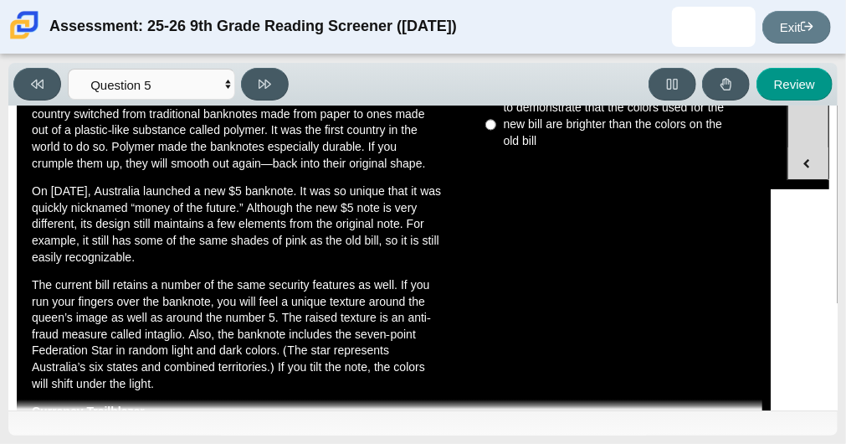
scroll to position [0, 0]
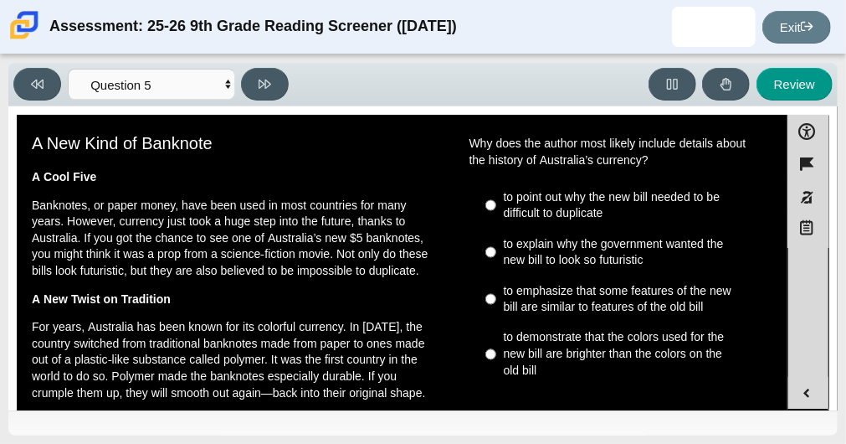
click at [570, 199] on div "to point out why the new bill needed to be difficult to duplicate" at bounding box center [627, 205] width 246 height 33
click at [496, 199] on input "to point out why the new bill needed to be difficult to duplicate to point out …" at bounding box center [491, 205] width 11 height 47
radio input "true"
click at [256, 90] on button at bounding box center [265, 84] width 48 height 33
select select "69146e31-7b3d-4a3e-9ce6-f30c24342ae0"
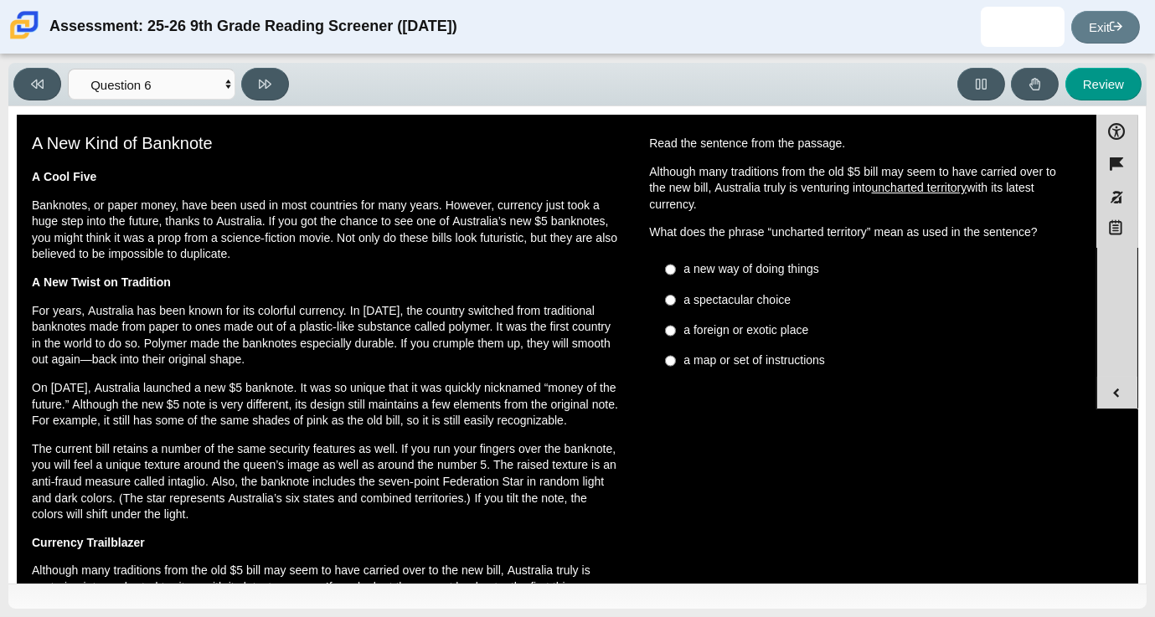
click at [716, 301] on div "a spectacular choice" at bounding box center [870, 300] width 374 height 17
click at [676, 301] on input "a spectacular choice a spectacular choice" at bounding box center [670, 300] width 11 height 30
radio input "true"
click at [713, 322] on div "a foreign or exotic place" at bounding box center [870, 330] width 374 height 17
click at [676, 322] on input "a foreign or exotic place a foreign or exotic place" at bounding box center [670, 331] width 11 height 30
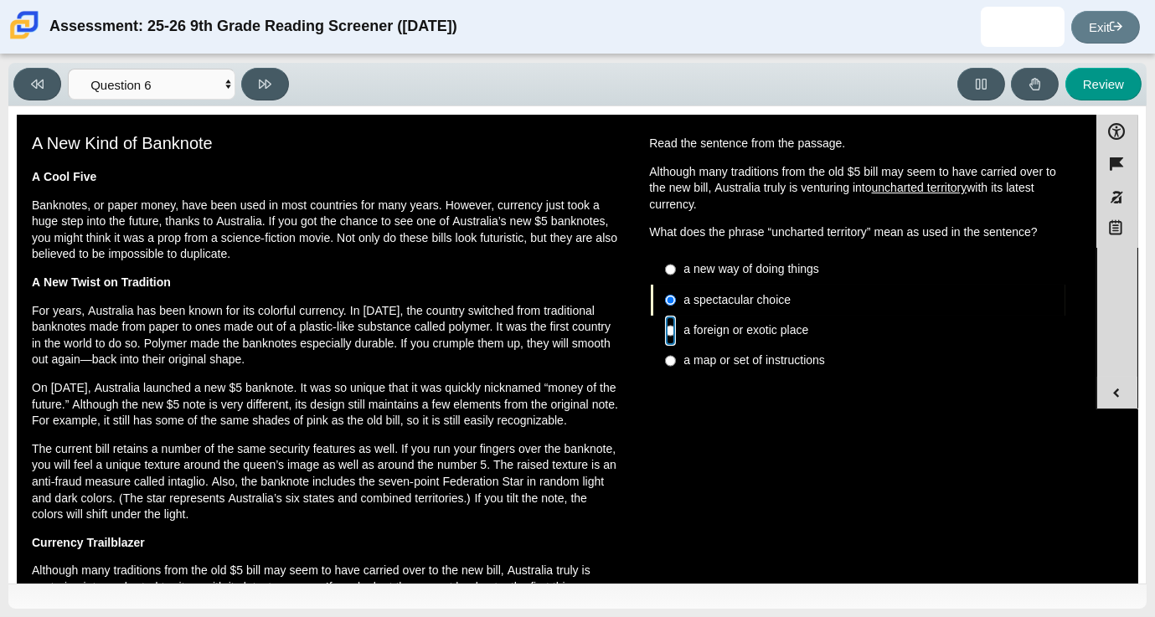
radio input "true"
click at [250, 76] on button at bounding box center [265, 84] width 48 height 33
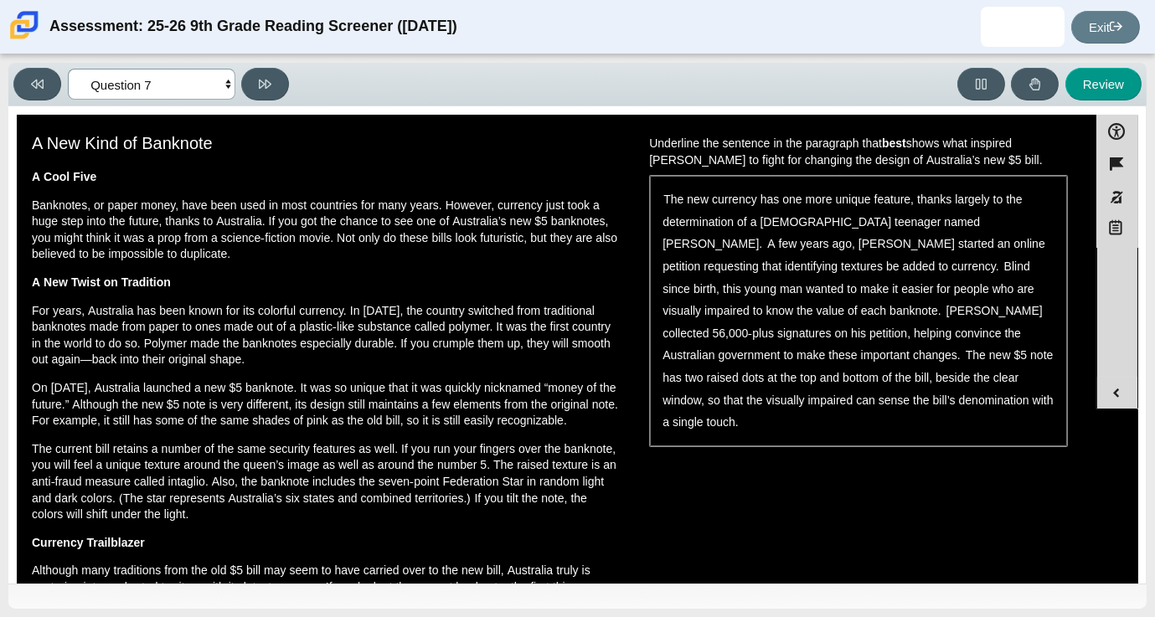
click at [188, 69] on select "Questions Question 1 Question 2 Question 3 Question 4 Question 5 Question 6 Que…" at bounding box center [151, 84] width 167 height 31
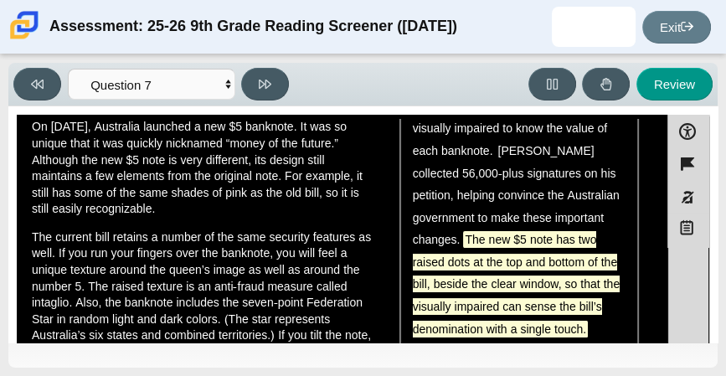
scroll to position [328, 0]
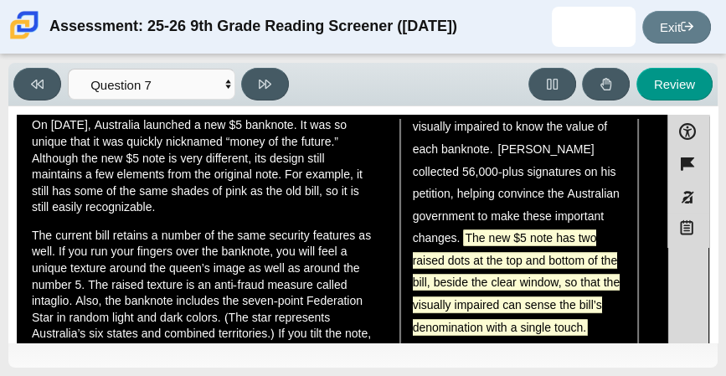
click at [548, 234] on span "The new $5 note has two raised dots at the top and bottom of the bill, beside t…" at bounding box center [516, 282] width 207 height 104
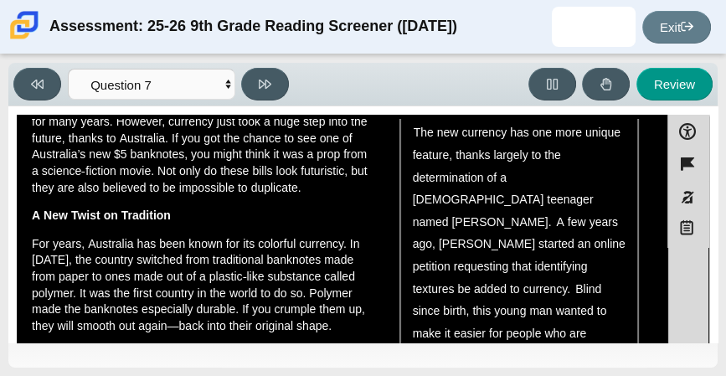
scroll to position [0, 0]
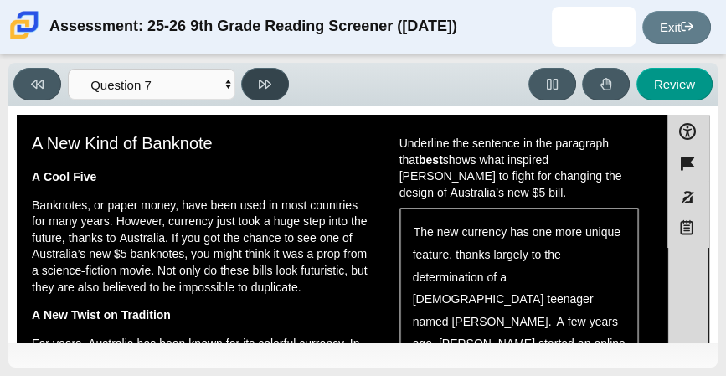
click at [250, 84] on button at bounding box center [265, 84] width 48 height 33
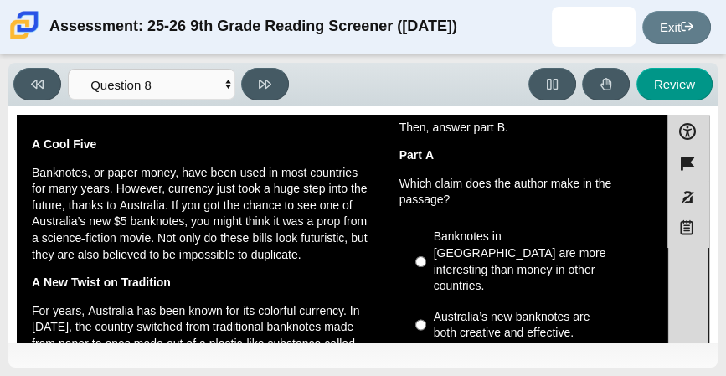
scroll to position [34, 0]
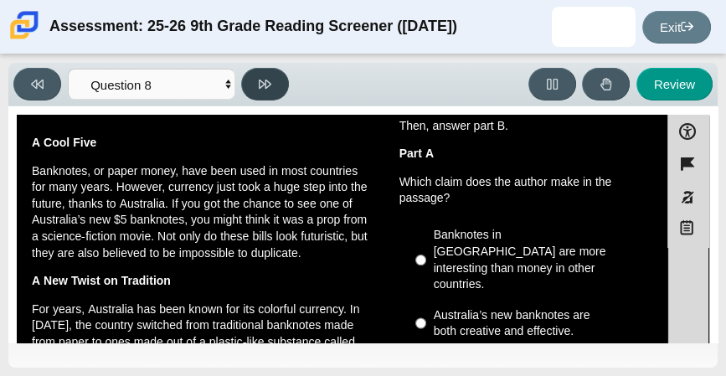
click at [277, 80] on button at bounding box center [265, 84] width 48 height 33
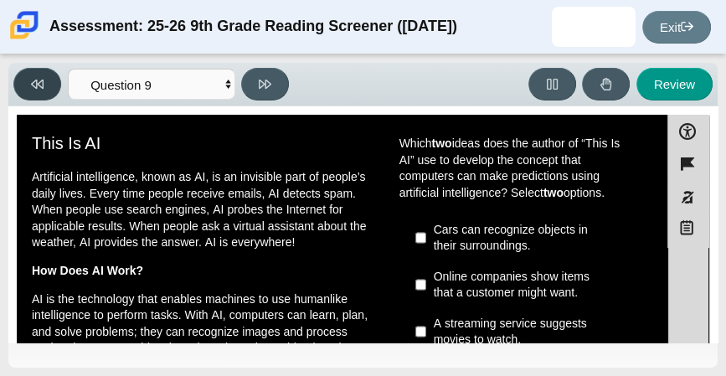
click at [34, 80] on icon at bounding box center [37, 84] width 13 height 9
select select "ea8338c2-a6a3-418e-a305-2b963b54a290"
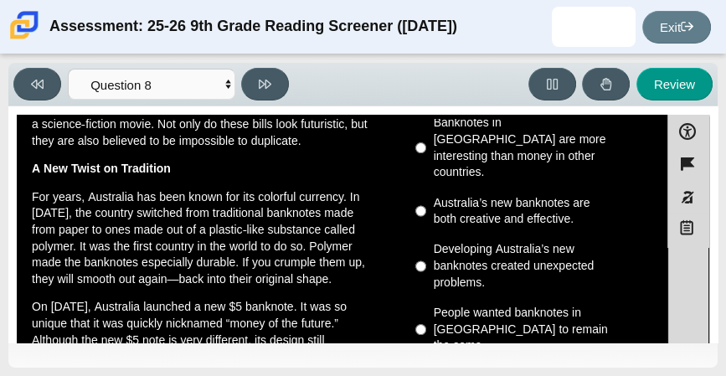
scroll to position [152, 0]
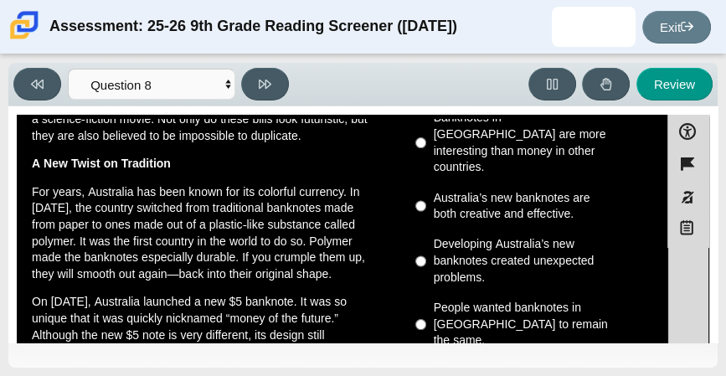
click at [488, 198] on div "Australia’s new banknotes are both creative and effective." at bounding box center [532, 206] width 196 height 33
click at [426, 198] on input "Australia’s new banknotes are both creative and effective. Australia’s new bank…" at bounding box center [420, 206] width 11 height 47
radio input "true"
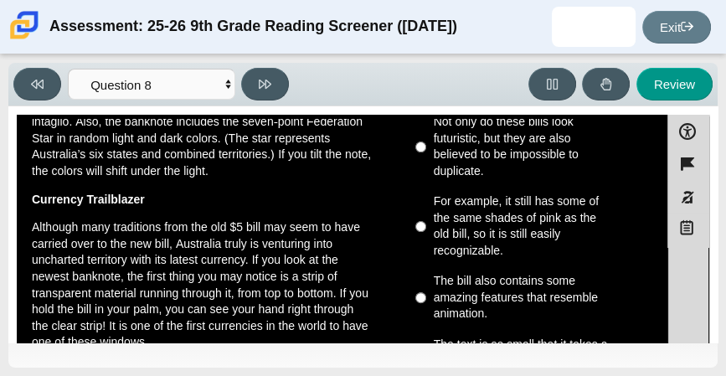
scroll to position [512, 0]
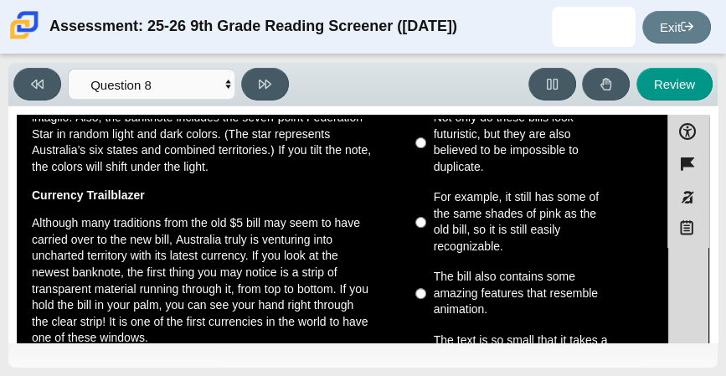
click at [497, 269] on div "The bill also contains some amazing features that resemble animation." at bounding box center [532, 293] width 196 height 49
click at [426, 262] on input "The bill also contains some amazing features that resemble animation. The bill …" at bounding box center [420, 294] width 11 height 64
radio input "true"
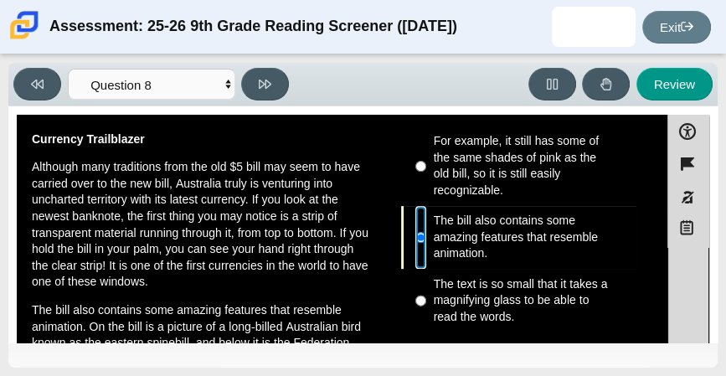
scroll to position [574, 0]
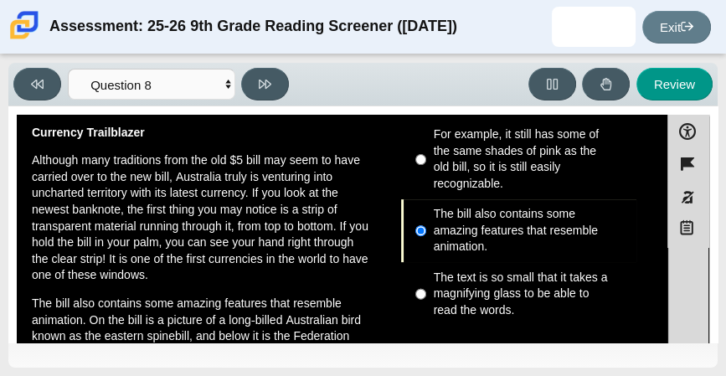
click at [513, 208] on label "The bill also contains some amazing features that resemble animation. The bill …" at bounding box center [520, 231] width 233 height 64
click at [426, 208] on input "The bill also contains some amazing features that resemble animation. The bill …" at bounding box center [420, 231] width 11 height 64
click at [508, 270] on div "The text is so small that it takes a magnifying glass to be able to read the wo…" at bounding box center [532, 294] width 196 height 49
click at [426, 262] on input "The text is so small that it takes a magnifying glass to be able to read the wo…" at bounding box center [420, 294] width 11 height 64
radio input "true"
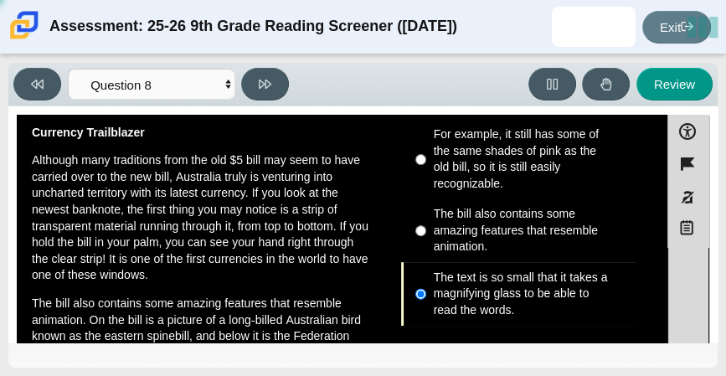
click at [504, 206] on div "The bill also contains some amazing features that resemble animation." at bounding box center [532, 230] width 196 height 49
click at [426, 199] on input "The bill also contains some amazing features that resemble animation. The bill …" at bounding box center [420, 231] width 11 height 64
radio input "true"
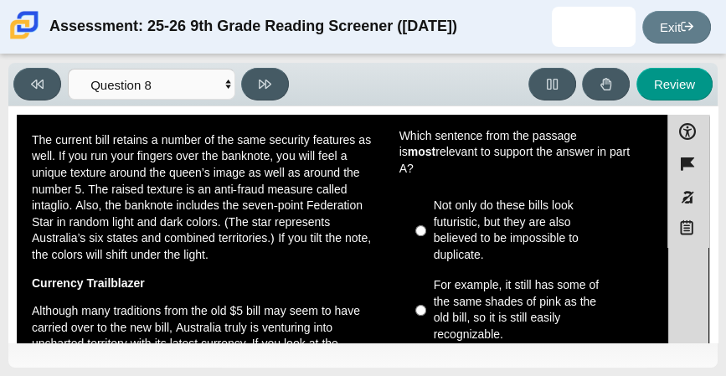
scroll to position [425, 0]
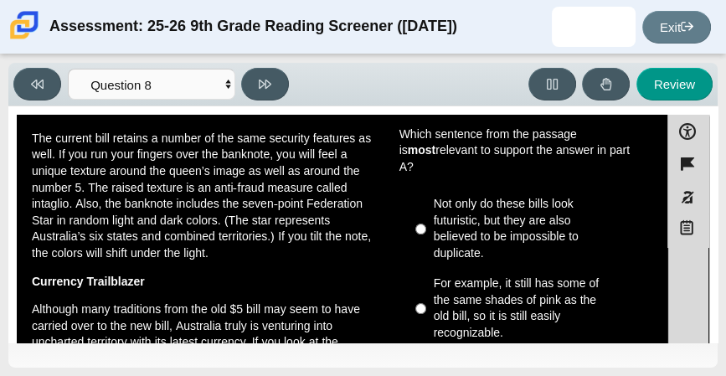
click at [504, 196] on div "Not only do these bills look futuristic, but they are also believed to be impos…" at bounding box center [532, 228] width 196 height 65
click at [426, 189] on input "Not only do these bills look futuristic, but they are also believed to be impos…" at bounding box center [420, 229] width 11 height 80
radio input "true"
click at [249, 82] on button at bounding box center [265, 84] width 48 height 33
select select "89f058d6-b15c-4ef5-a4b3-fdaffb8868b6"
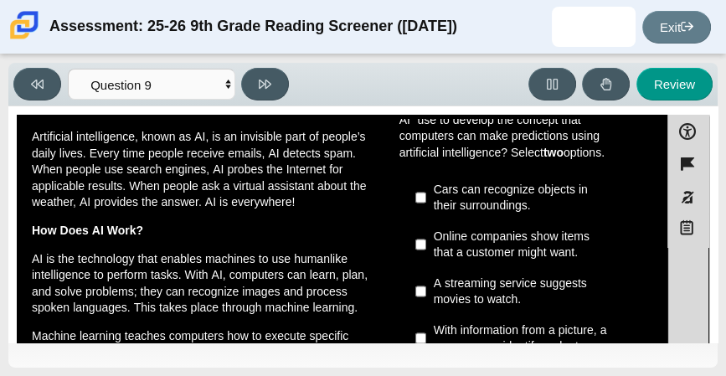
scroll to position [39, 0]
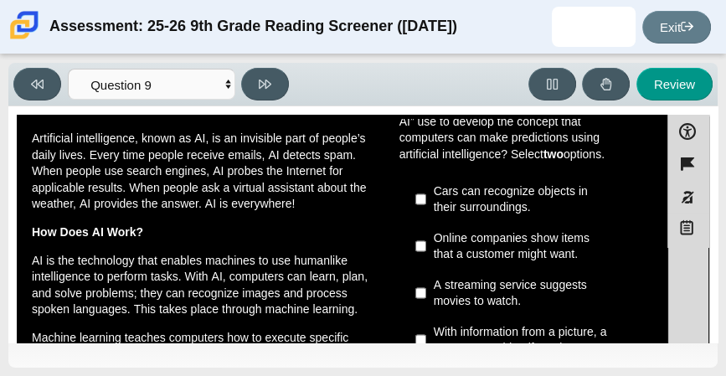
click at [450, 242] on div "Online companies show items that a customer might want." at bounding box center [532, 246] width 196 height 33
click at [426, 242] on input "Online companies show items that a customer might want. Online companies show i…" at bounding box center [420, 246] width 11 height 47
checkbox input "true"
click at [465, 293] on div "A streaming service suggests movies to watch." at bounding box center [532, 293] width 196 height 33
click at [426, 293] on input "A streaming service suggests movies to watch. A streaming service suggests movi…" at bounding box center [420, 293] width 11 height 47
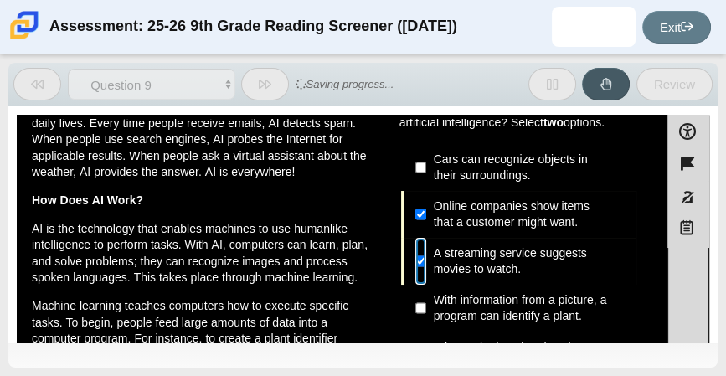
scroll to position [71, 0]
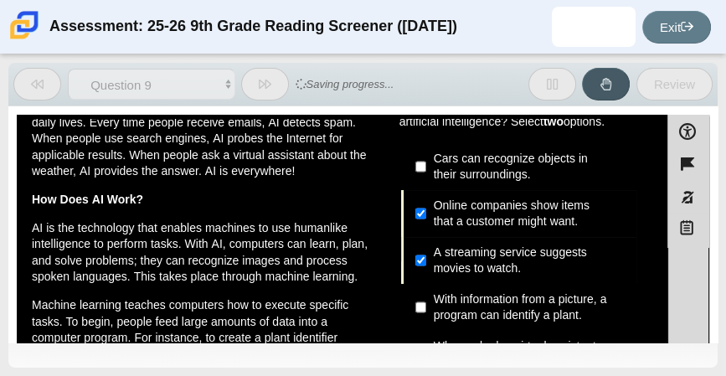
click at [470, 275] on label "A streaming service suggests movies to watch. A streaming service suggests movi…" at bounding box center [520, 260] width 233 height 47
click at [426, 275] on input "A streaming service suggests movies to watch. A streaming service suggests movi…" at bounding box center [420, 260] width 11 height 47
checkbox input "false"
click at [481, 302] on div "With information from a picture, a program can identify a plant." at bounding box center [532, 307] width 196 height 33
click at [426, 302] on input "With information from a picture, a program can identify a plant. With informati…" at bounding box center [420, 307] width 11 height 47
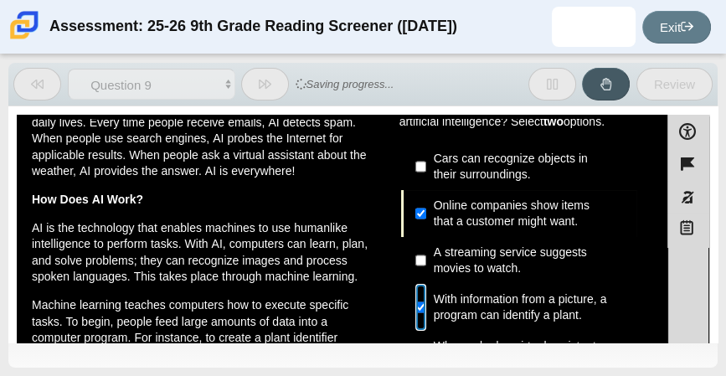
checkbox input "true"
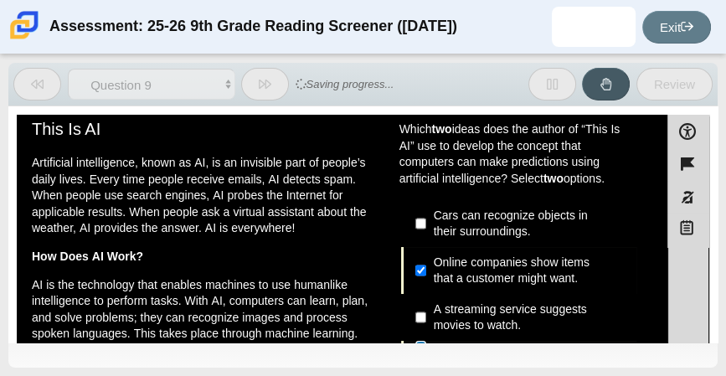
scroll to position [0, 0]
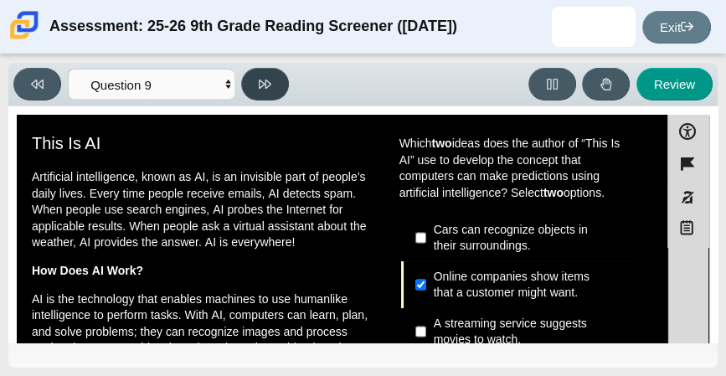
click at [259, 80] on icon at bounding box center [265, 84] width 13 height 9
select select "cdf3c14e-a918-44d1-9b63-3db0fa81641e"
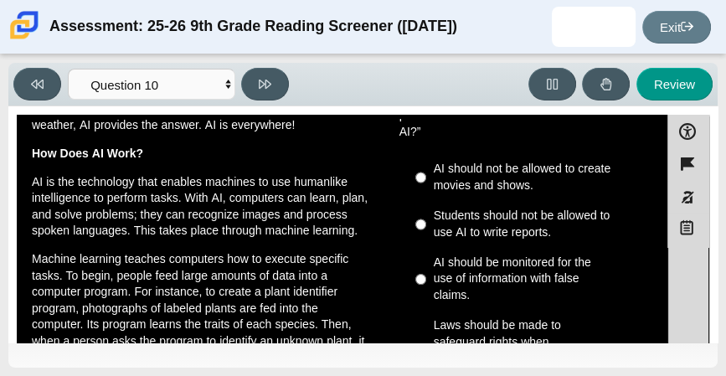
scroll to position [100, 0]
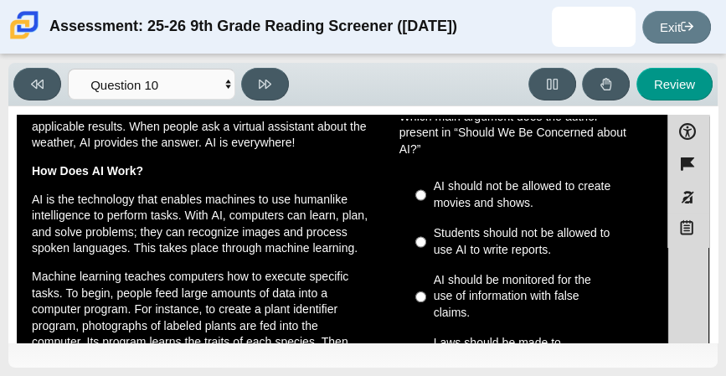
click at [479, 200] on div "AI should not be allowed to create movies and shows." at bounding box center [532, 194] width 196 height 33
click at [426, 200] on input "AI should not be allowed to create movies and shows. AI should not be allowed t…" at bounding box center [420, 195] width 11 height 47
radio input "true"
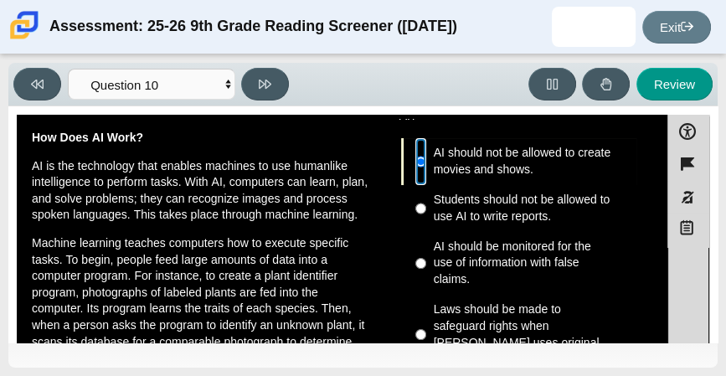
scroll to position [130, 0]
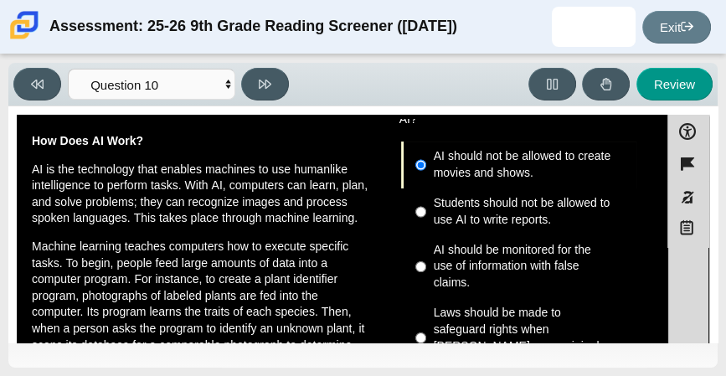
click at [517, 260] on div "AI should be monitored for the use of information with false claims." at bounding box center [532, 266] width 196 height 49
click at [426, 260] on input "AI should be monitored for the use of information with false claims. AI should …" at bounding box center [420, 267] width 11 height 64
radio input "true"
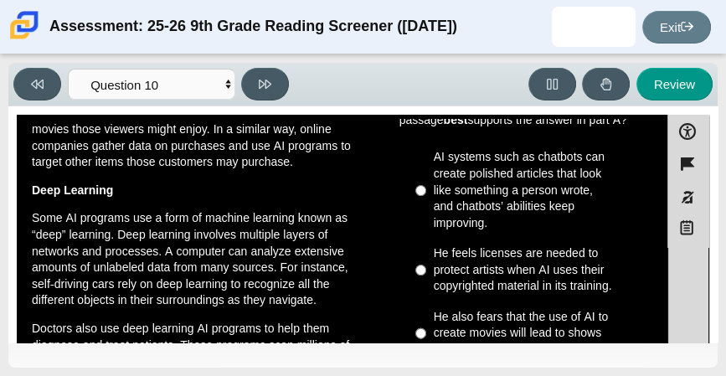
scroll to position [470, 0]
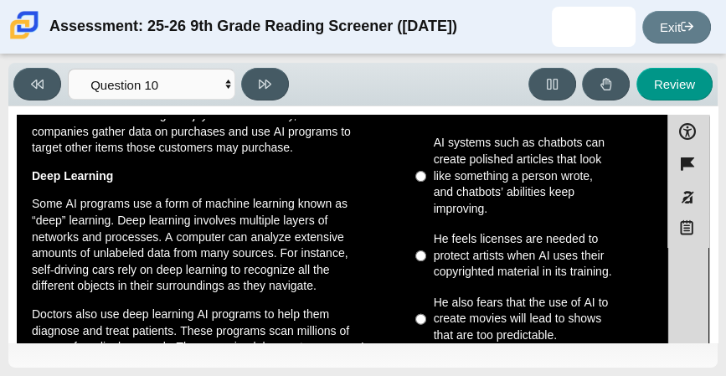
click at [519, 234] on div "He feels licenses are needed to protect artists when AI uses their copyrighted …" at bounding box center [532, 255] width 196 height 49
click at [426, 234] on input "He feels licenses are needed to protect artists when AI uses their copyrighted …" at bounding box center [420, 256] width 11 height 64
radio input "true"
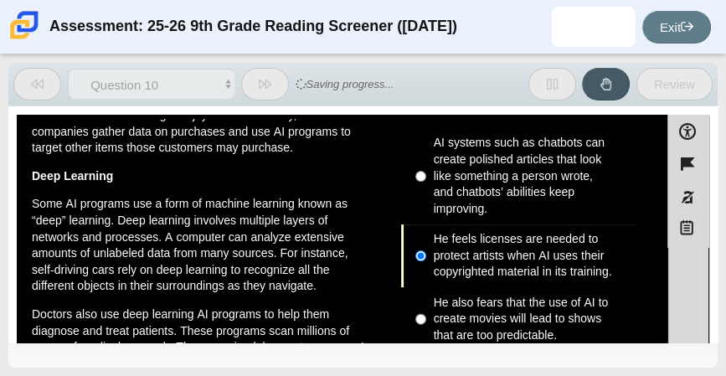
click at [457, 172] on div "AI systems such as chatbots can create polished articles that look like somethi…" at bounding box center [532, 176] width 196 height 82
click at [426, 172] on input "AI systems such as chatbots can create polished articles that look like somethi…" at bounding box center [420, 176] width 11 height 96
radio input "true"
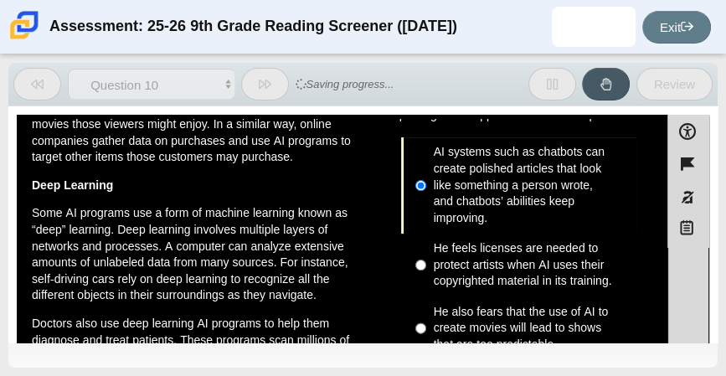
click at [464, 240] on div "He feels licenses are needed to protect artists when AI uses their copyrighted …" at bounding box center [532, 264] width 196 height 49
click at [426, 234] on input "He feels licenses are needed to protect artists when AI uses their copyrighted …" at bounding box center [420, 266] width 11 height 64
radio input "true"
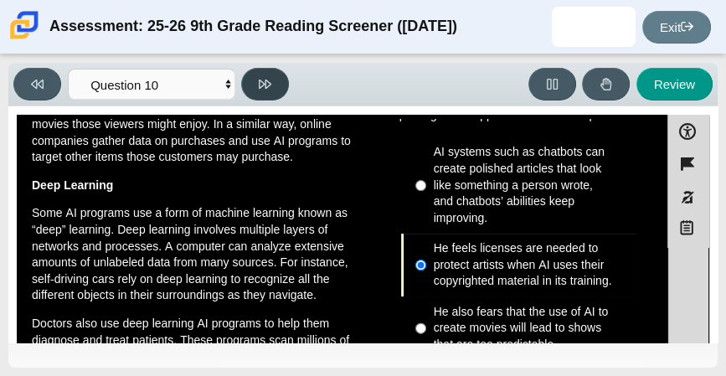
click at [257, 99] on button at bounding box center [265, 84] width 48 height 33
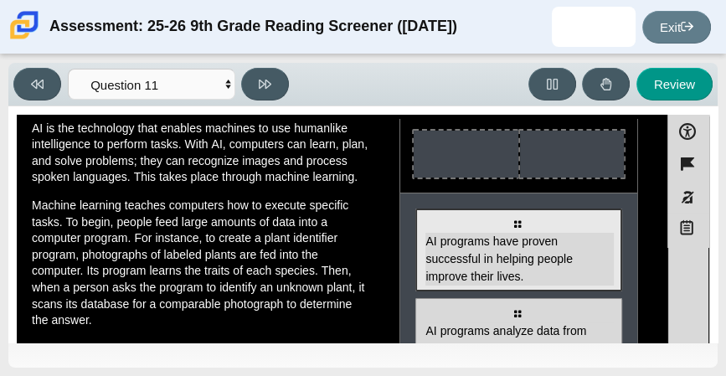
scroll to position [167, 0]
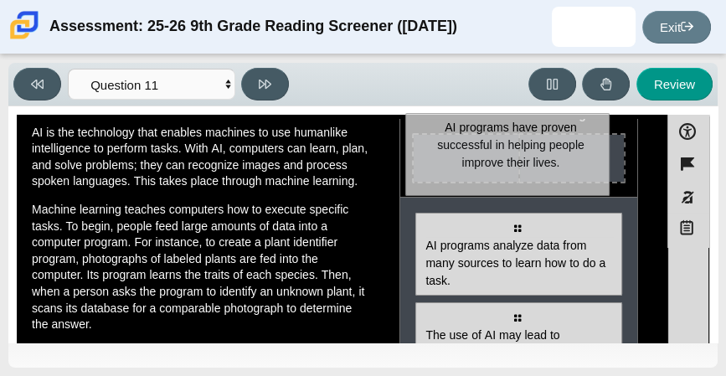
drag, startPoint x: 466, startPoint y: 259, endPoint x: 460, endPoint y: 161, distance: 98.1
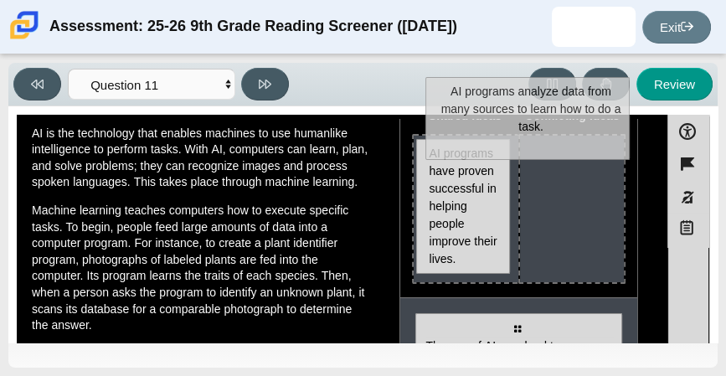
scroll to position [132, 0]
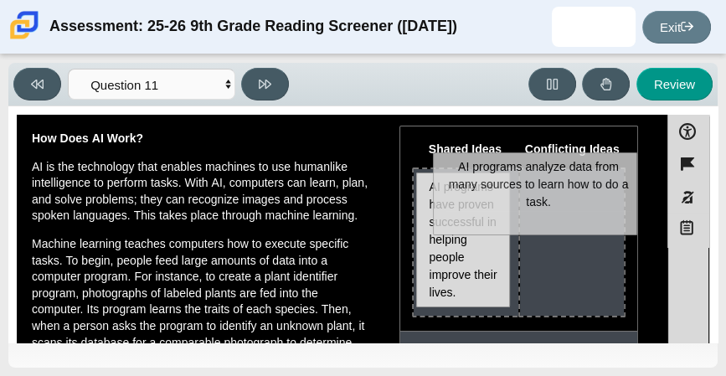
drag, startPoint x: 537, startPoint y: 232, endPoint x: 559, endPoint y: 224, distance: 23.8
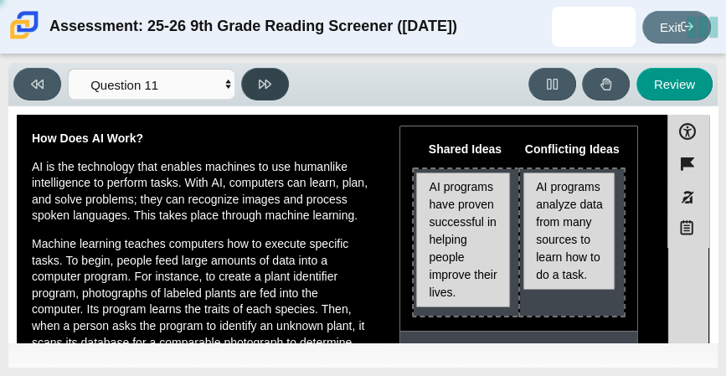
click at [268, 90] on button at bounding box center [265, 84] width 48 height 33
select select "c3effed4-44ce-4a19-bd96-1787f34e9b4c"
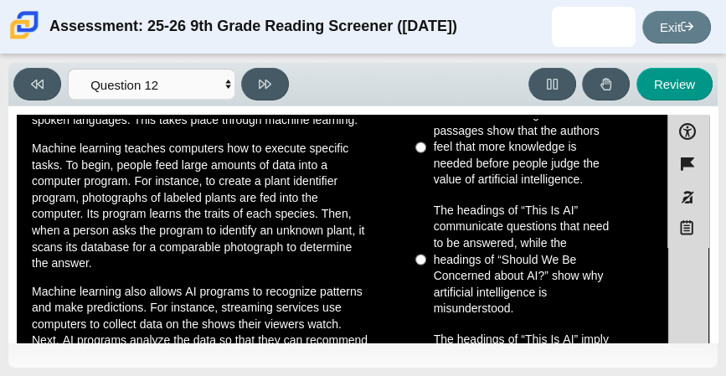
scroll to position [259, 0]
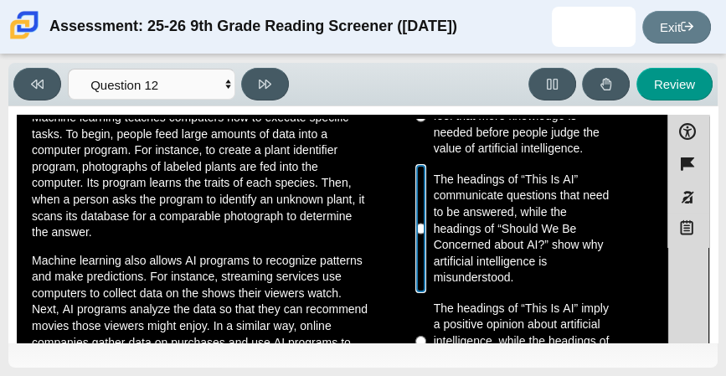
click at [417, 220] on input "The headings of “This Is AI” communicate questions that need to be answered, wh…" at bounding box center [420, 228] width 11 height 129
radio input "true"
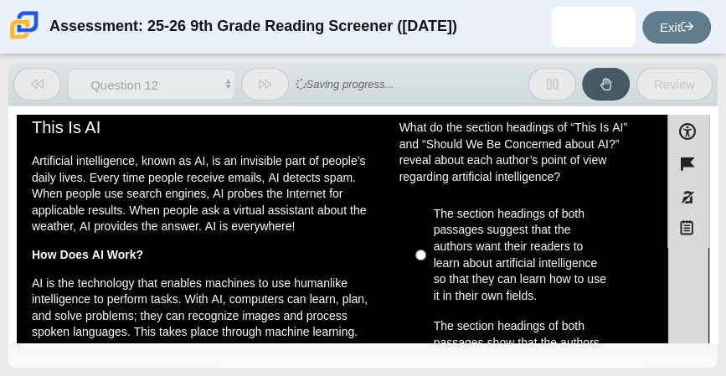
scroll to position [0, 0]
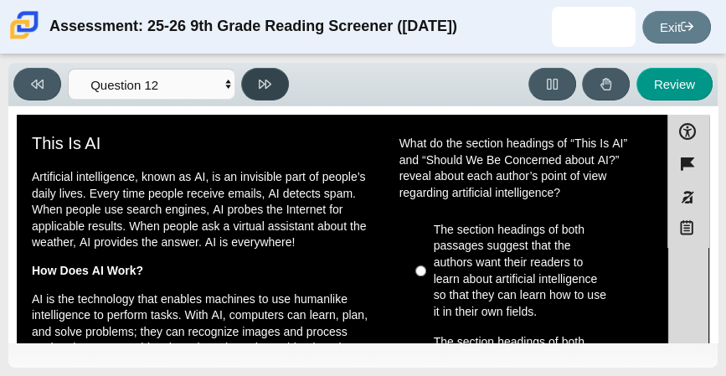
click at [265, 90] on icon at bounding box center [265, 84] width 13 height 13
select select "review"
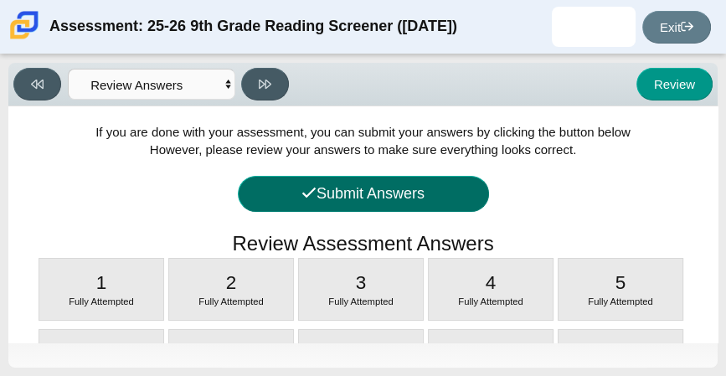
click at [353, 200] on button "Submit Answers" at bounding box center [363, 194] width 251 height 36
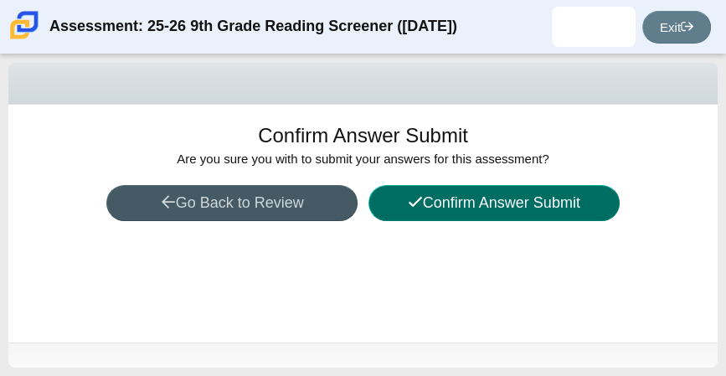
click at [437, 203] on button "Confirm Answer Submit" at bounding box center [493, 203] width 251 height 36
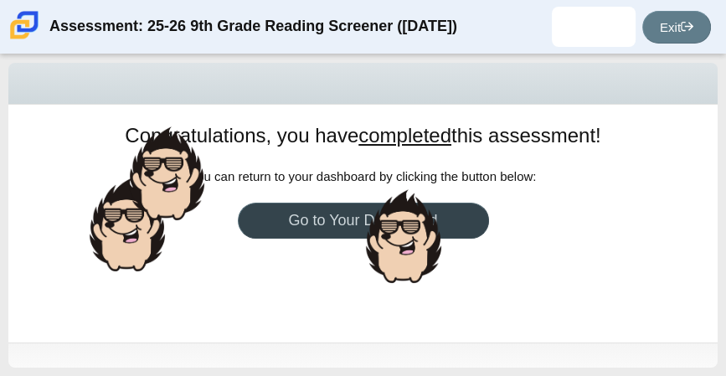
click at [440, 228] on link "Go to Your Dashboard" at bounding box center [363, 221] width 251 height 36
